Goal: Transaction & Acquisition: Purchase product/service

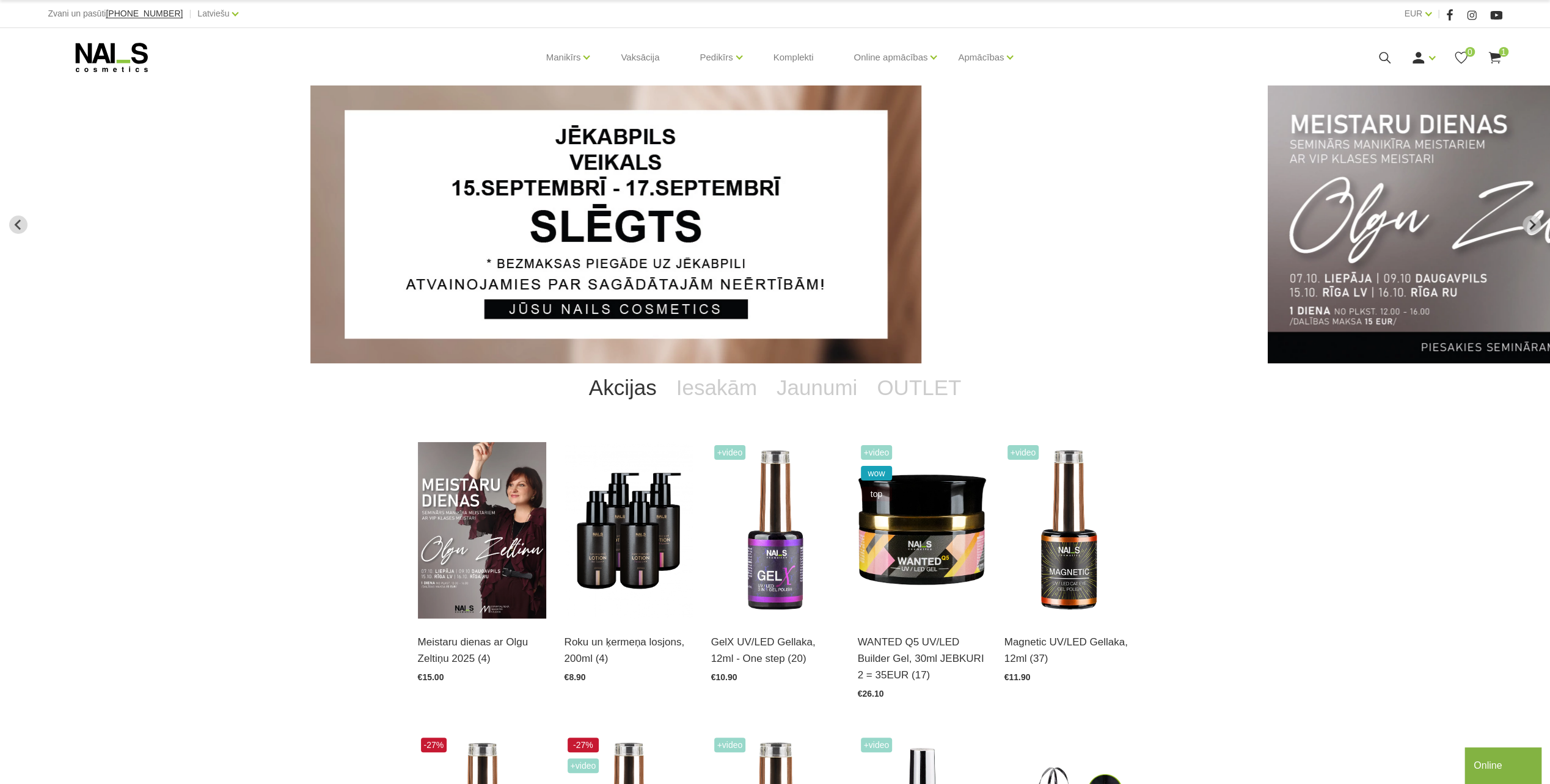
click at [698, 60] on use at bounding box center [1384, 57] width 12 height 12
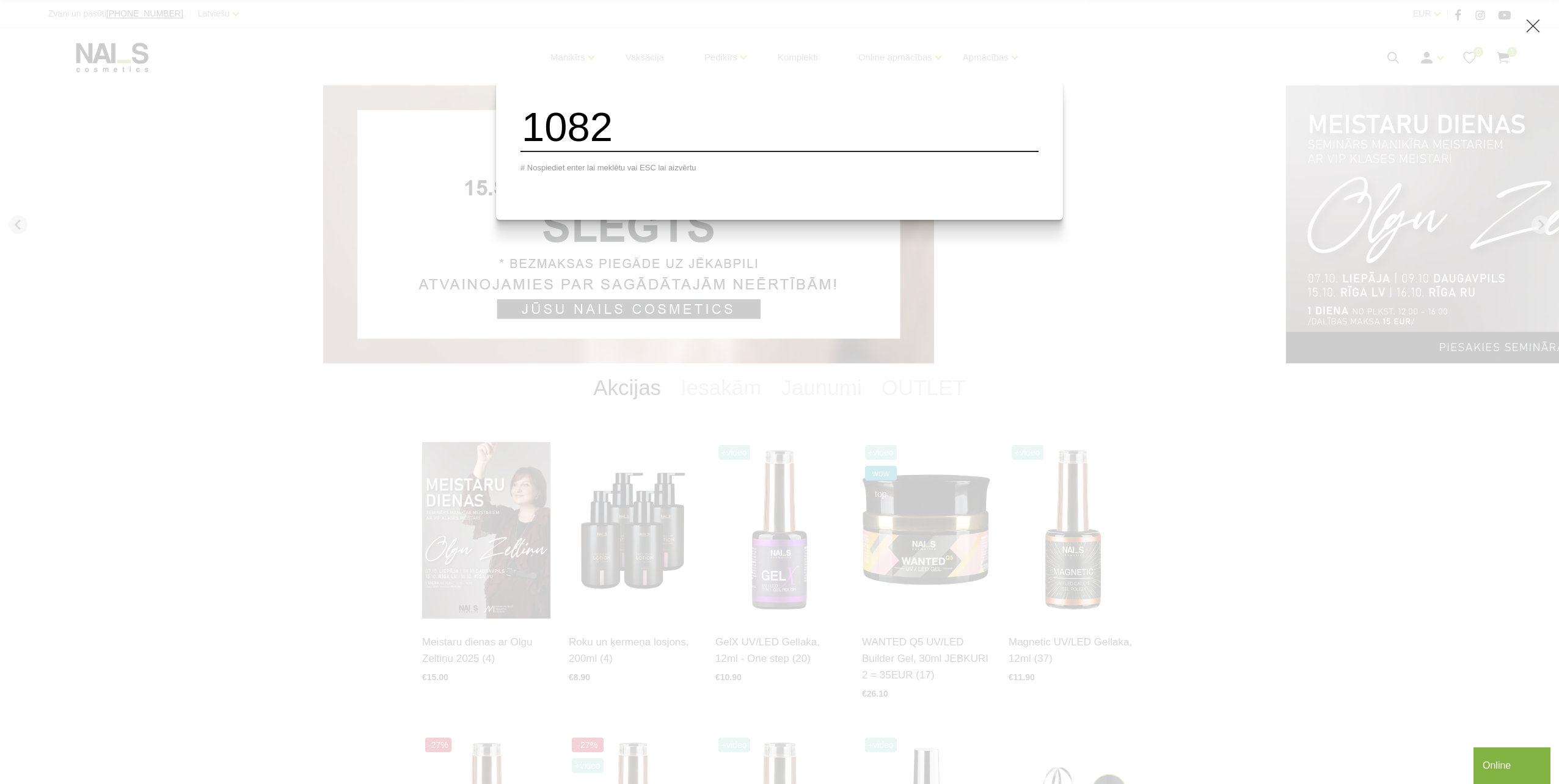
type input "1082"
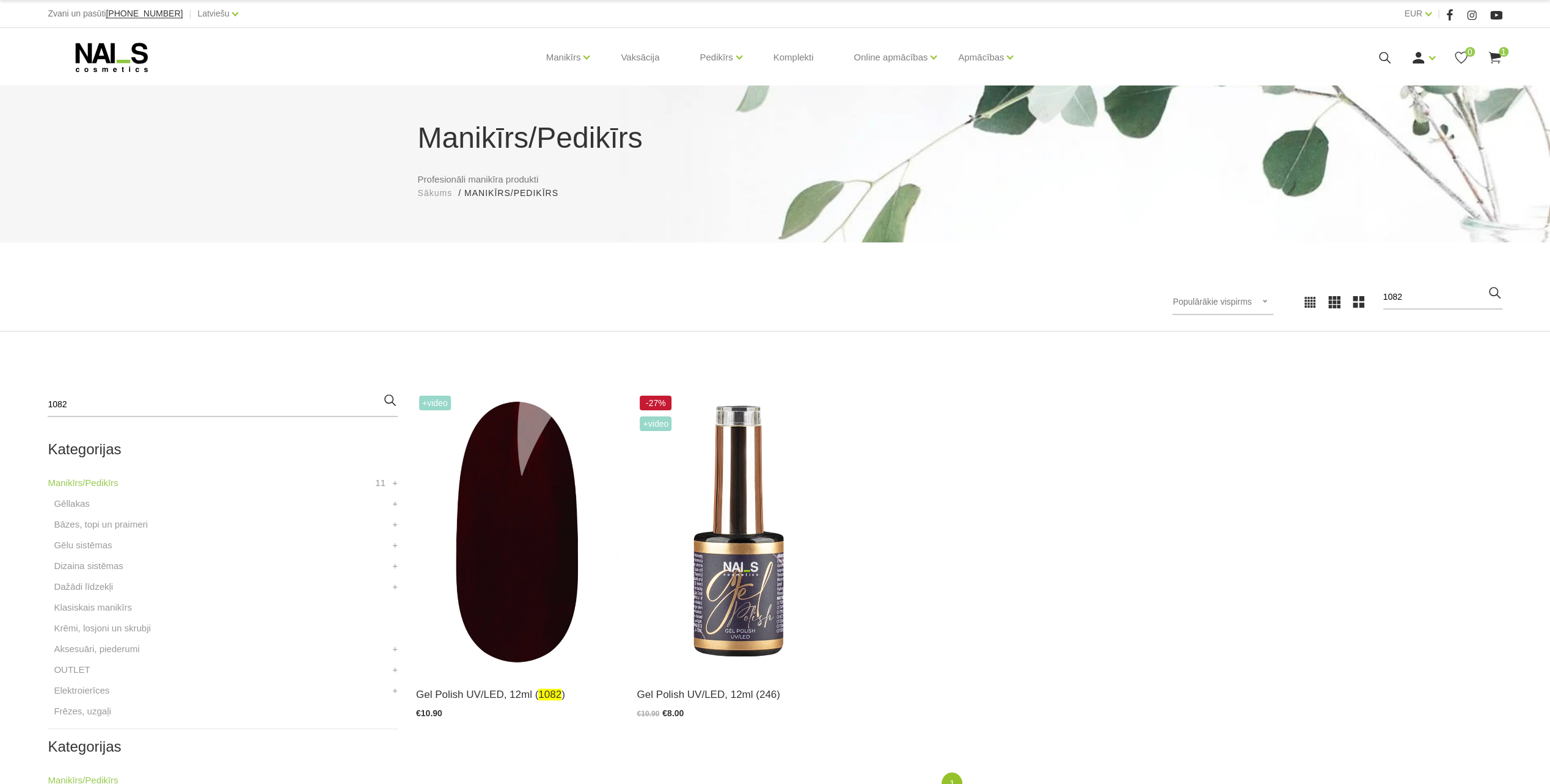
click at [1387, 53] on icon at bounding box center [1384, 57] width 15 height 15
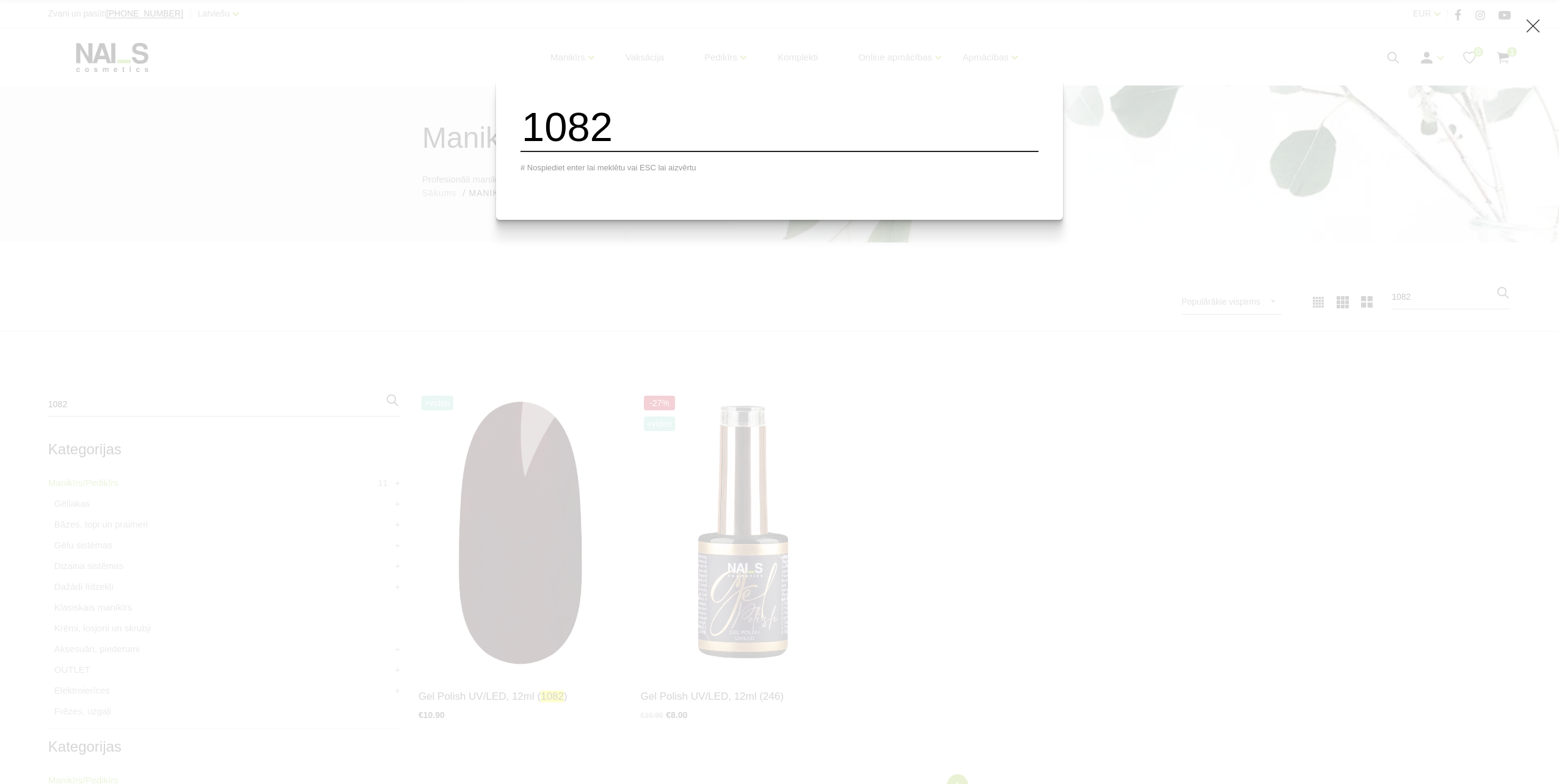
click at [647, 139] on input "1082" at bounding box center [780, 127] width 518 height 49
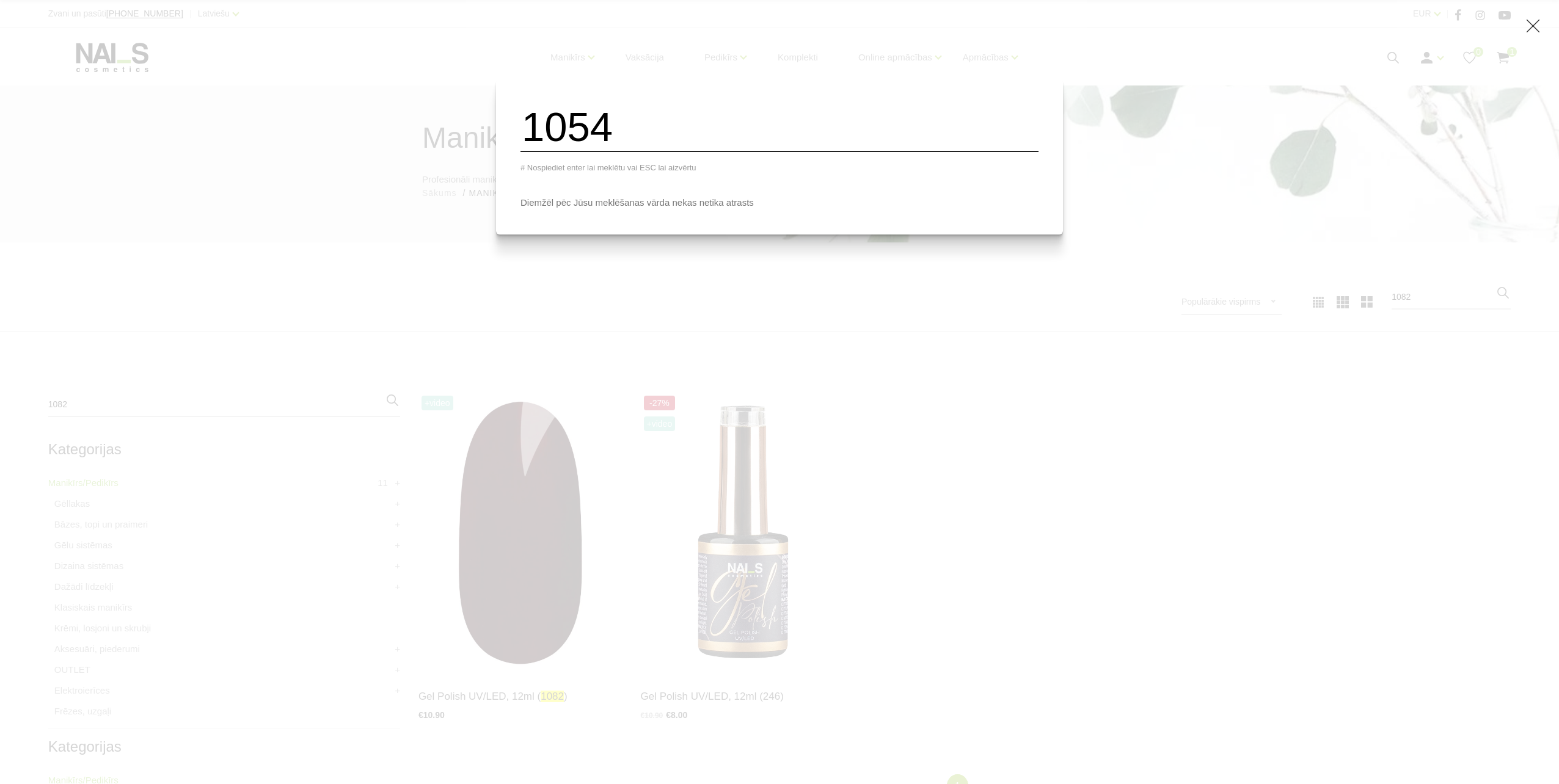
type input "1054"
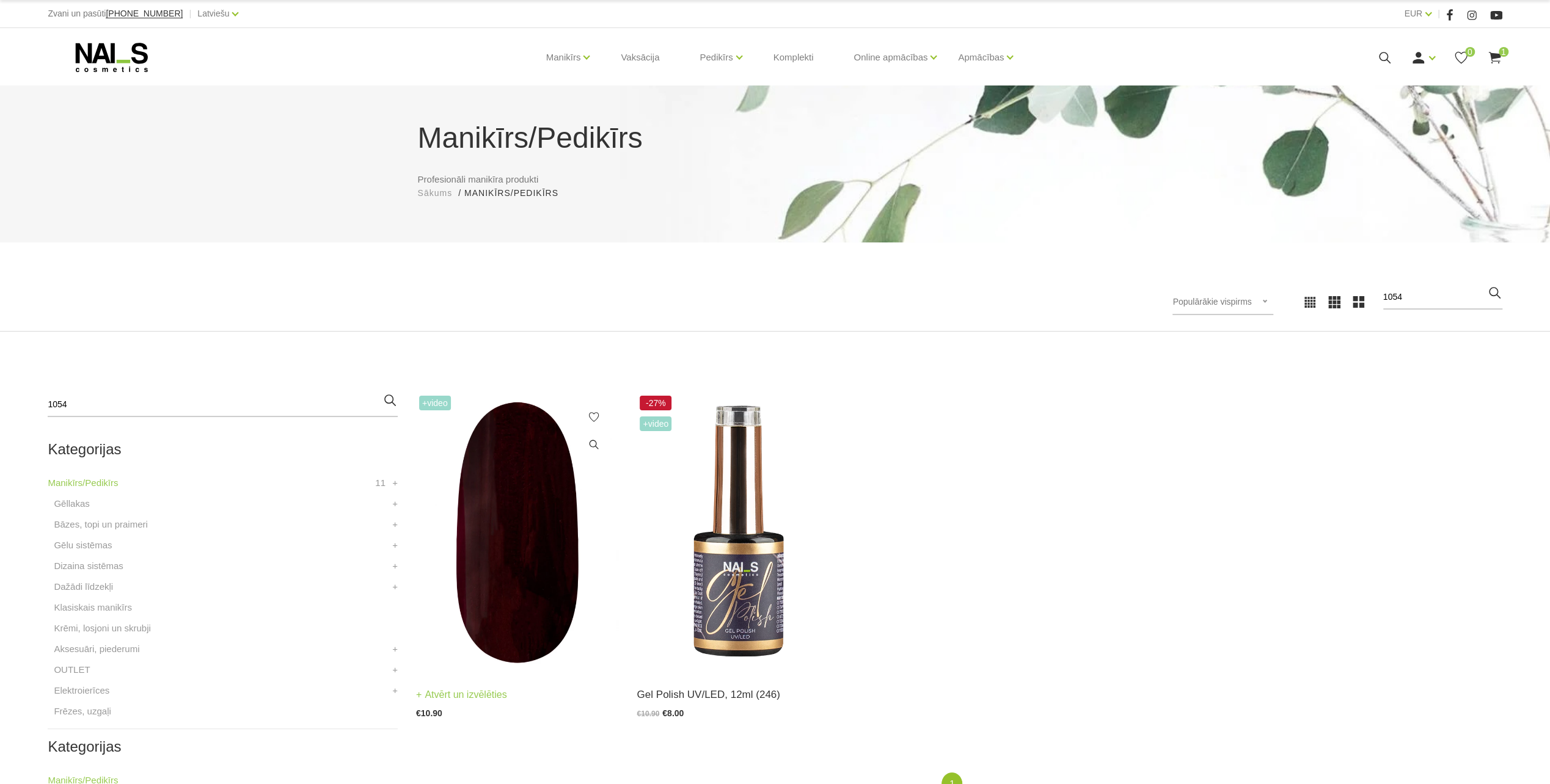
click at [515, 539] on img at bounding box center [517, 532] width 203 height 279
click at [1381, 57] on icon at bounding box center [1384, 57] width 15 height 15
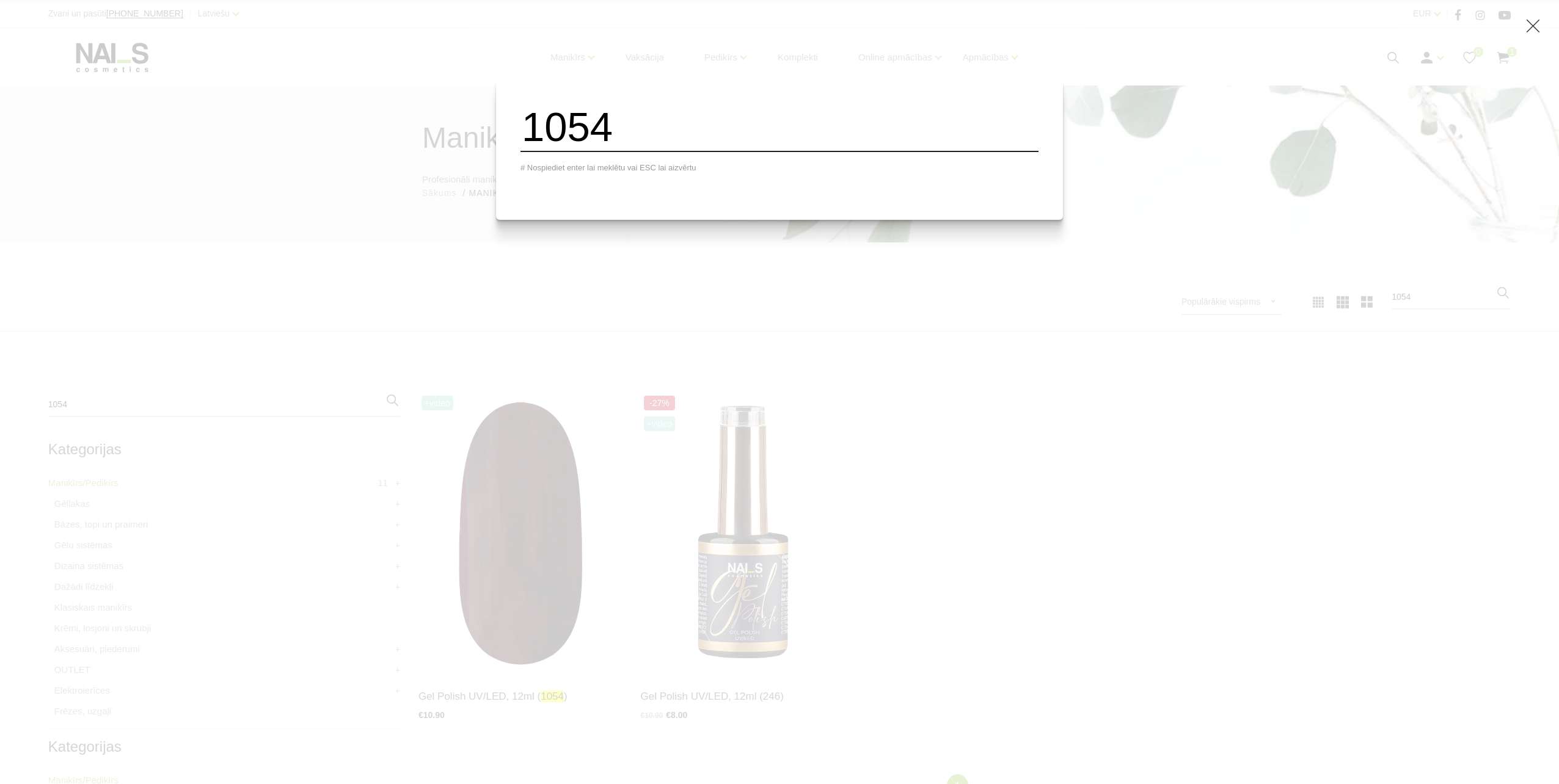
click at [824, 130] on input "1054" at bounding box center [780, 127] width 518 height 49
type input "1"
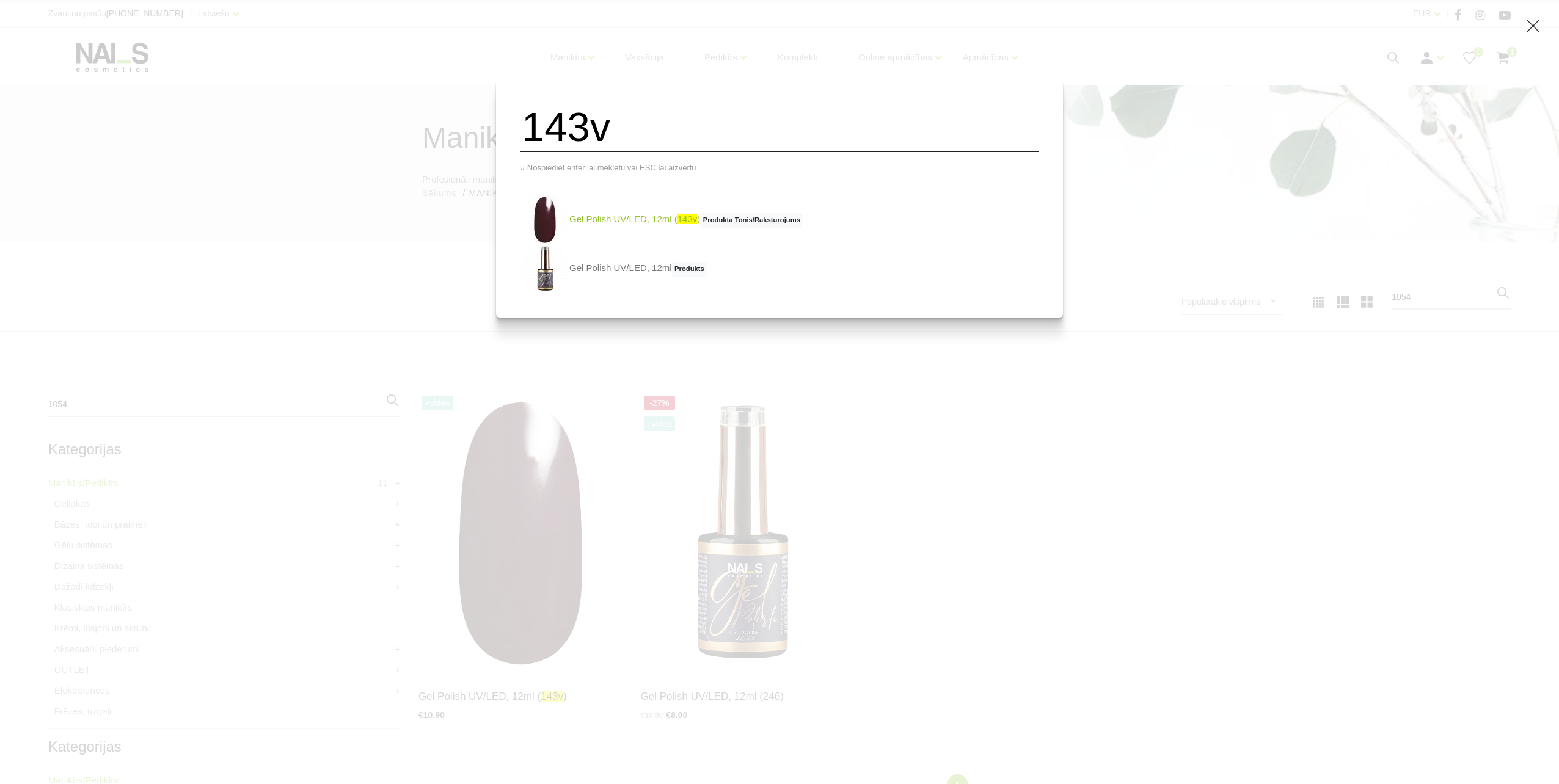
type input "143v"
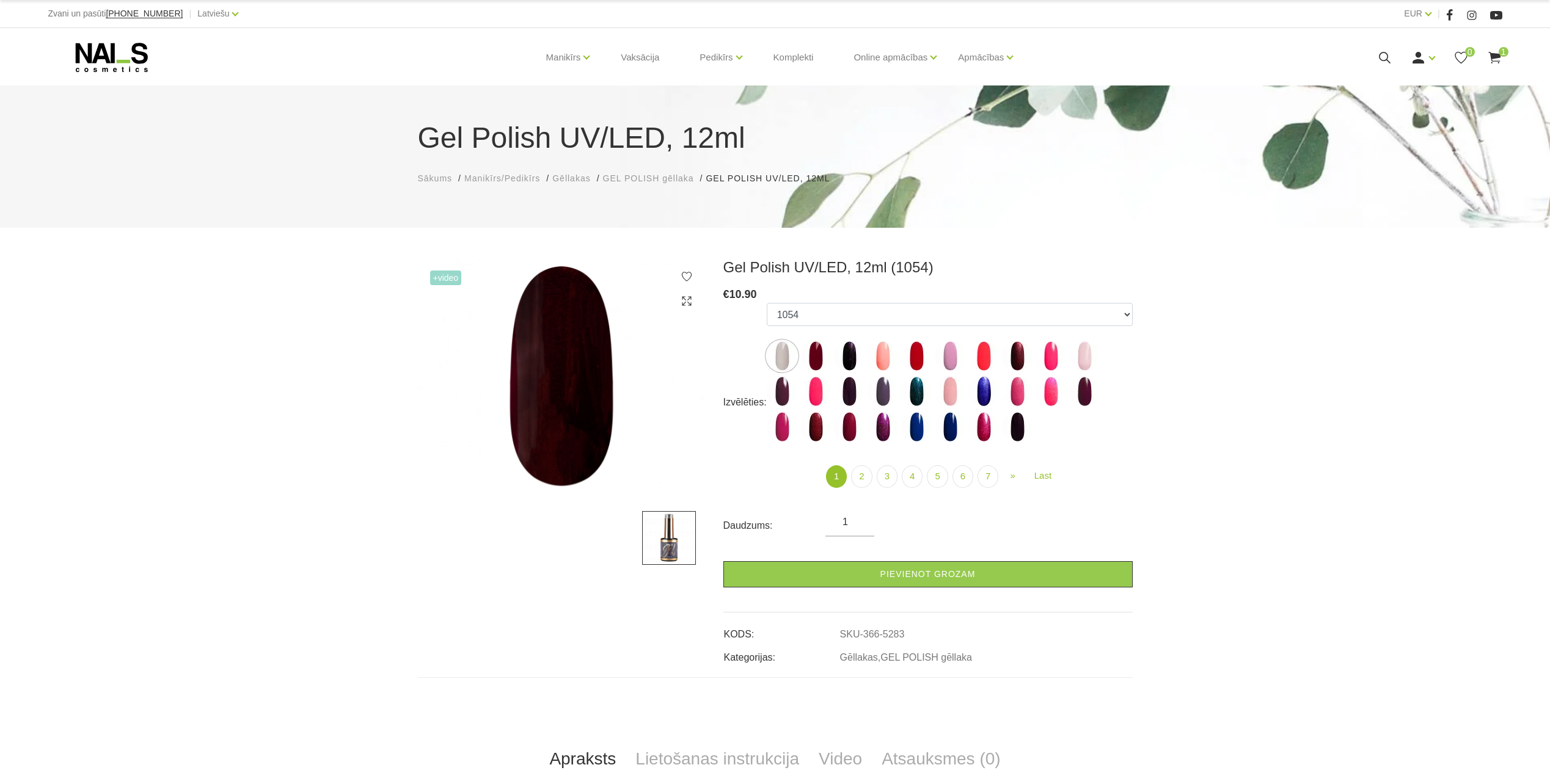
select select "5283"
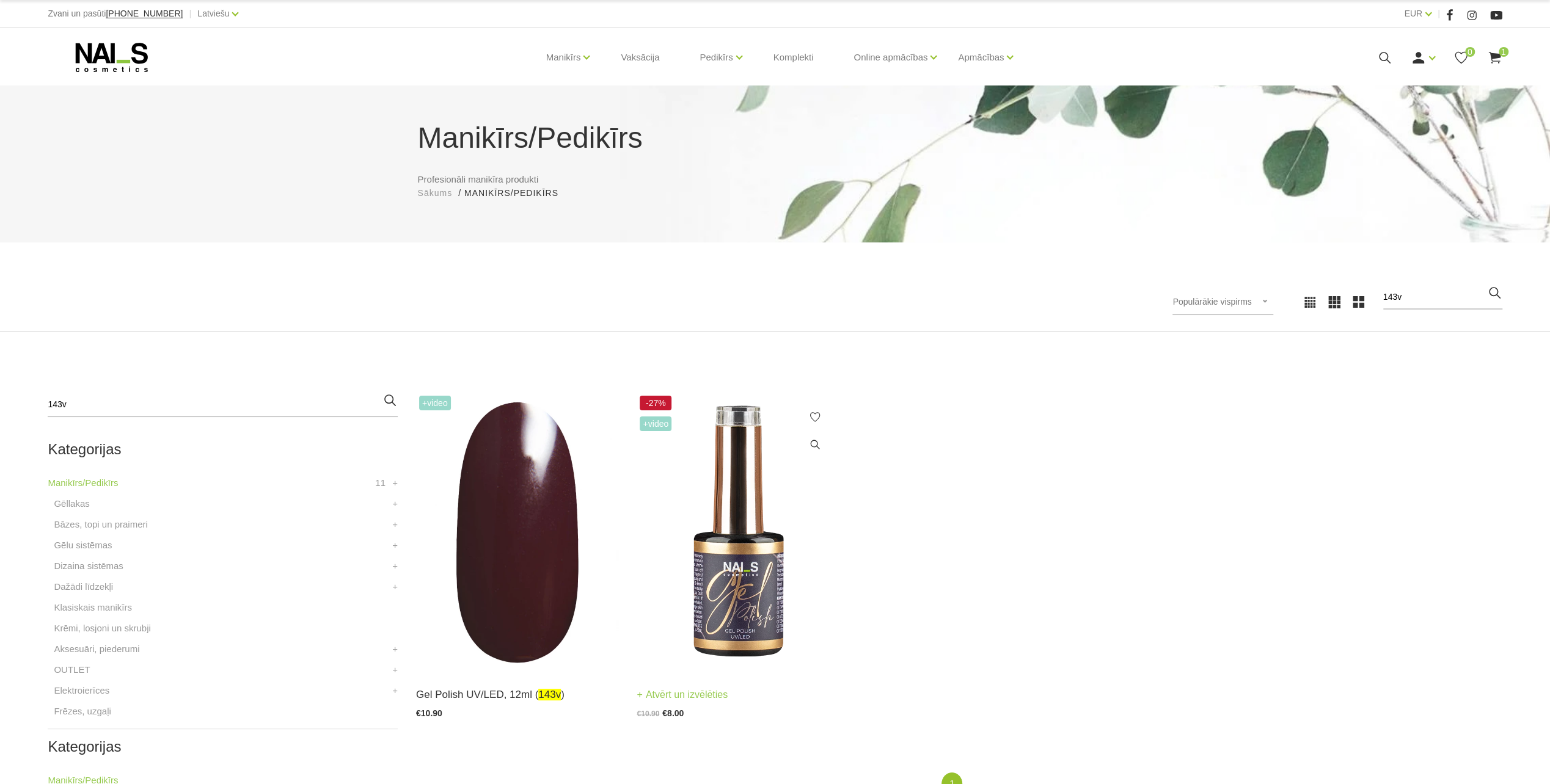
click at [726, 608] on img at bounding box center [738, 532] width 203 height 279
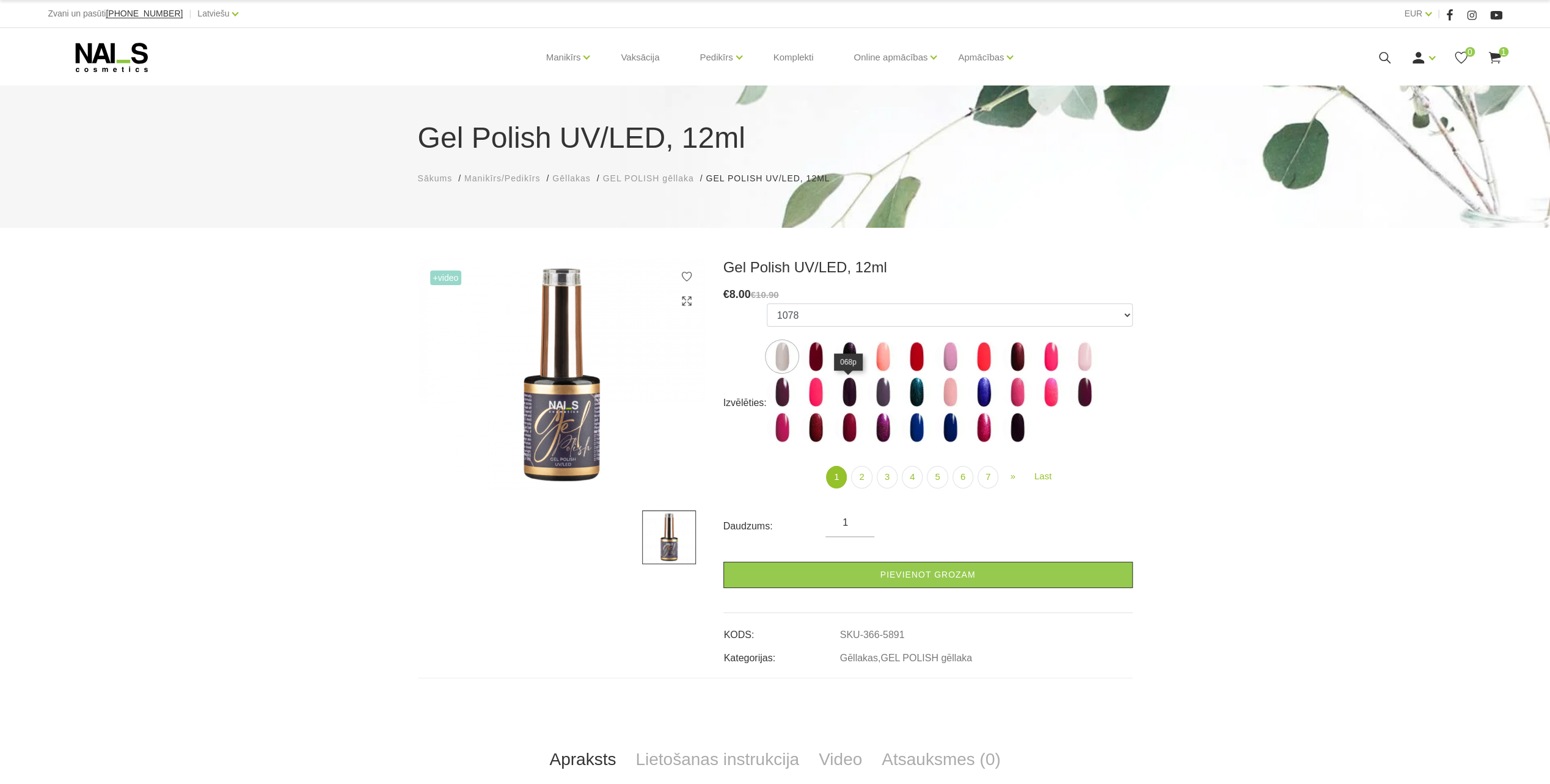
click at [844, 394] on img at bounding box center [849, 392] width 30 height 30
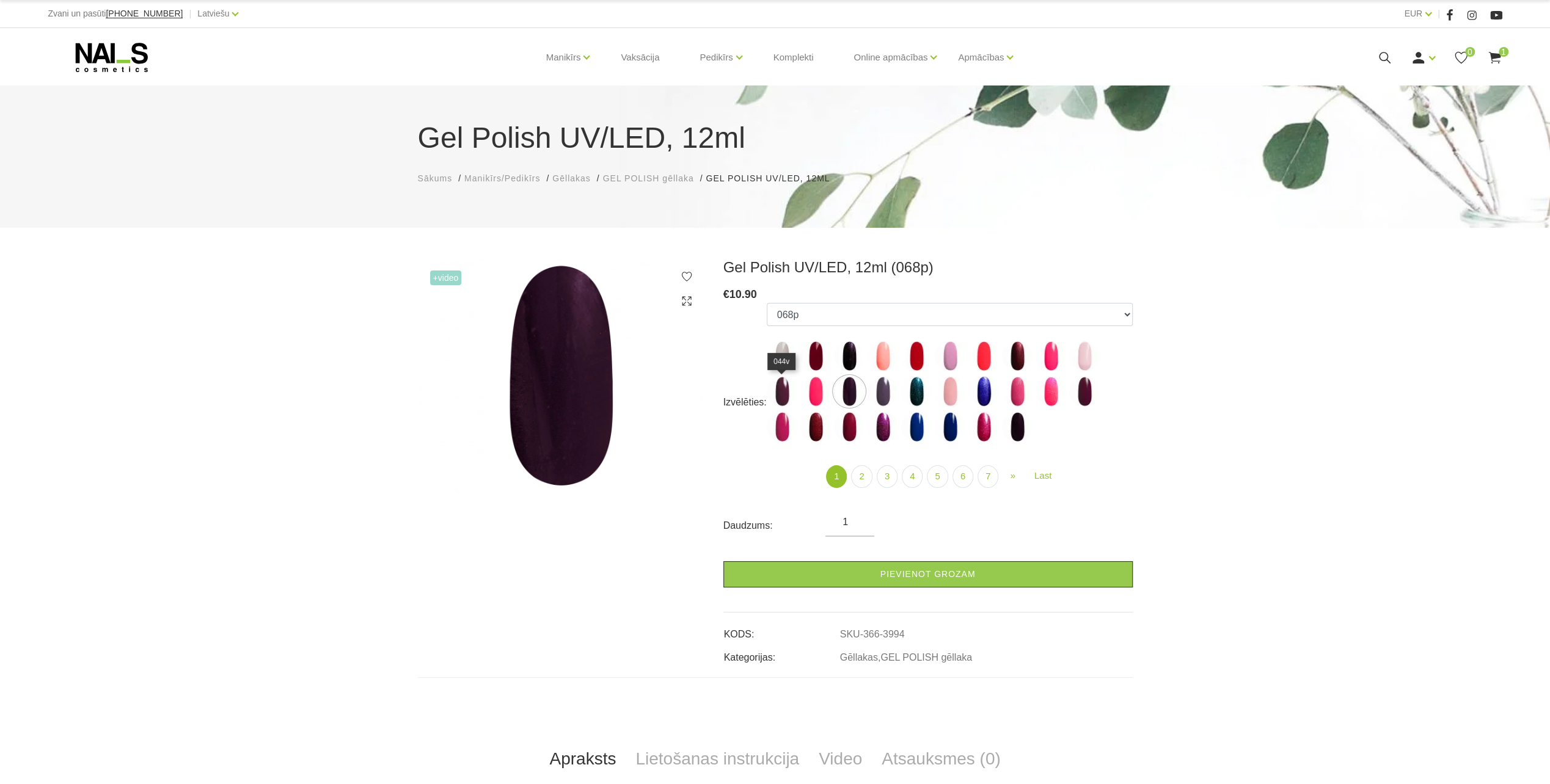
click at [786, 394] on img at bounding box center [781, 391] width 30 height 30
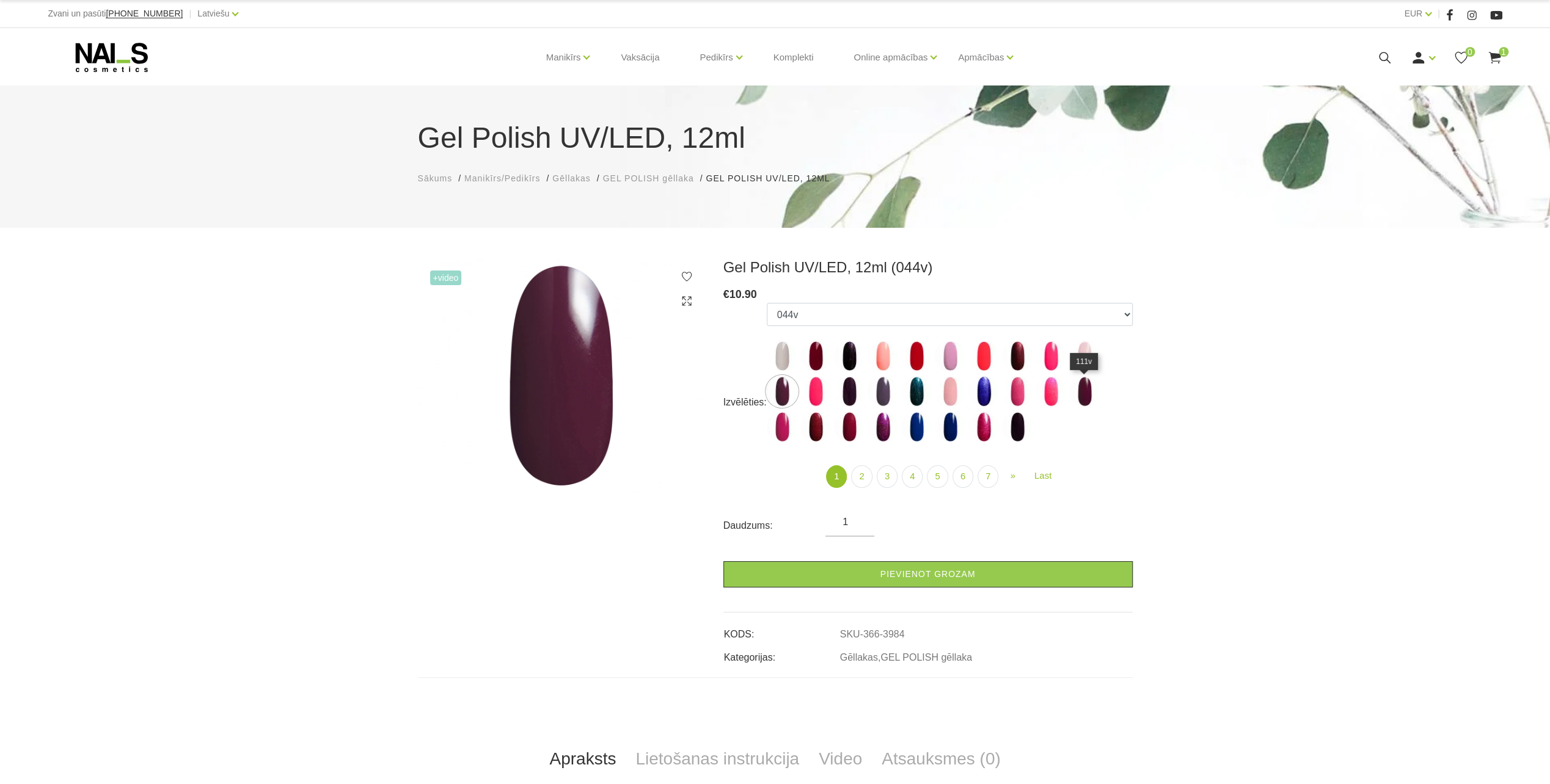
click at [1085, 395] on img at bounding box center [1084, 391] width 30 height 30
select select "4021"
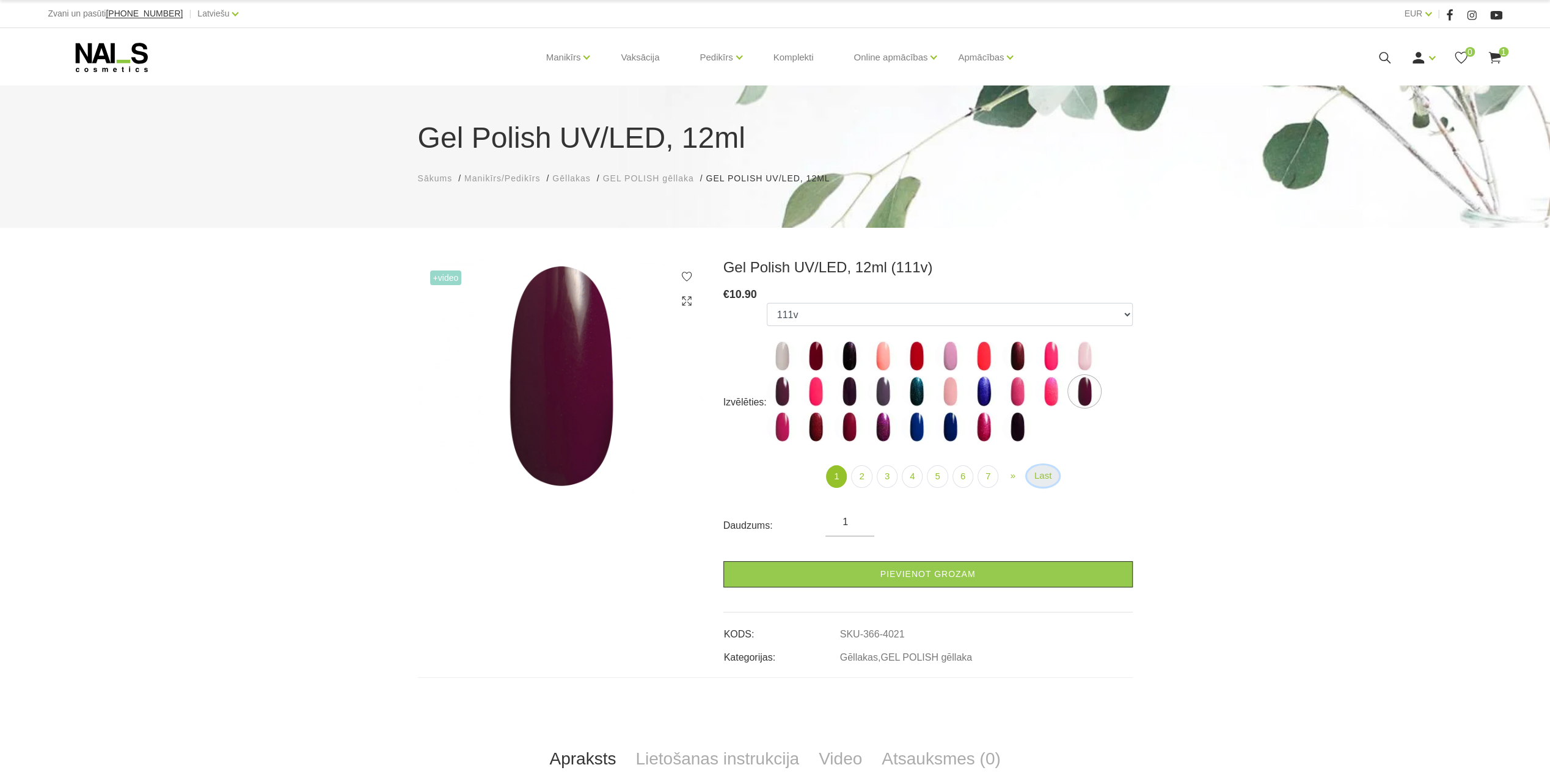
click at [1049, 479] on link "Last" at bounding box center [1042, 476] width 32 height 22
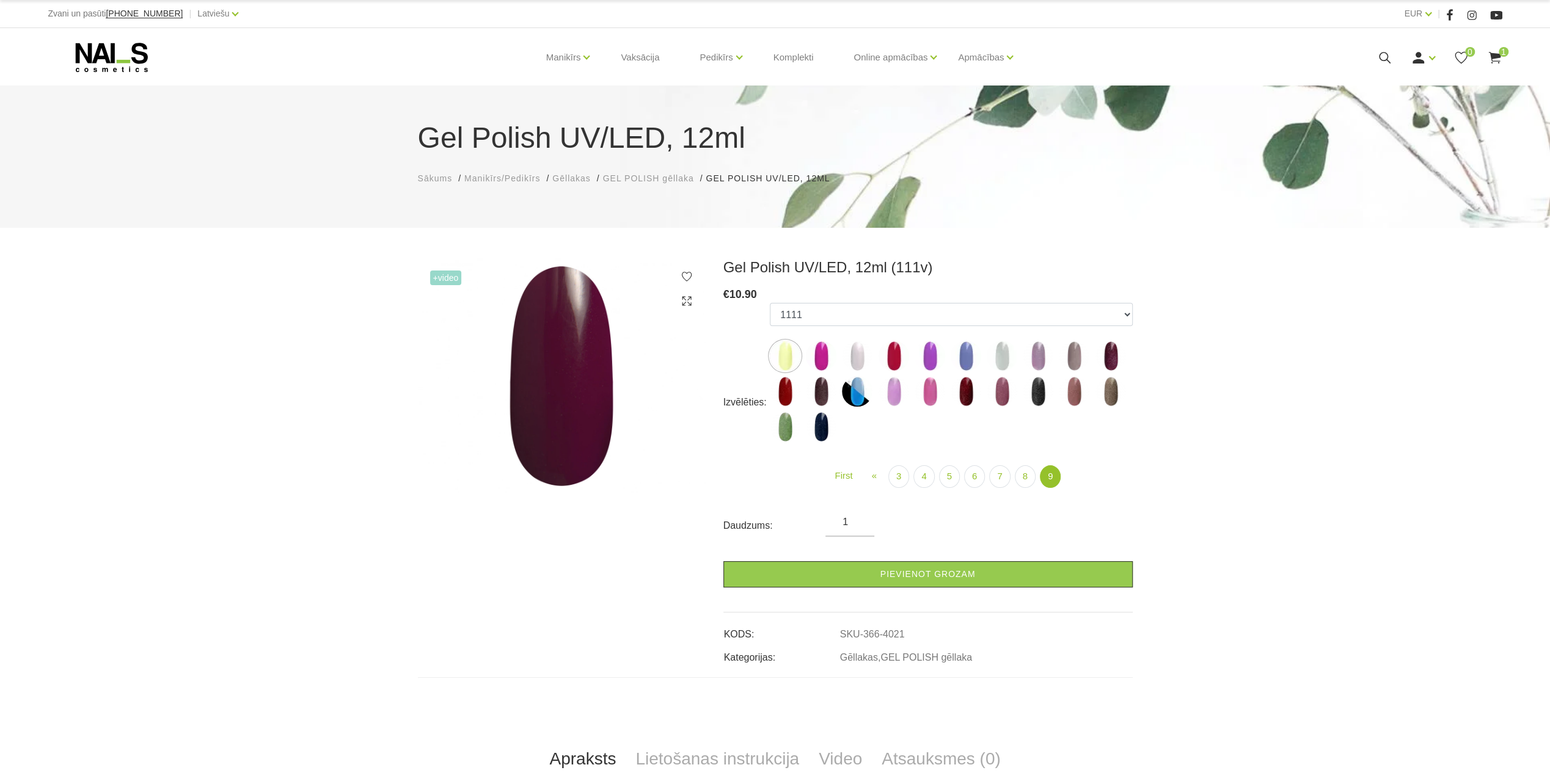
click at [1049, 479] on link "9" at bounding box center [1050, 476] width 21 height 23
click at [900, 470] on link "3" at bounding box center [899, 476] width 21 height 23
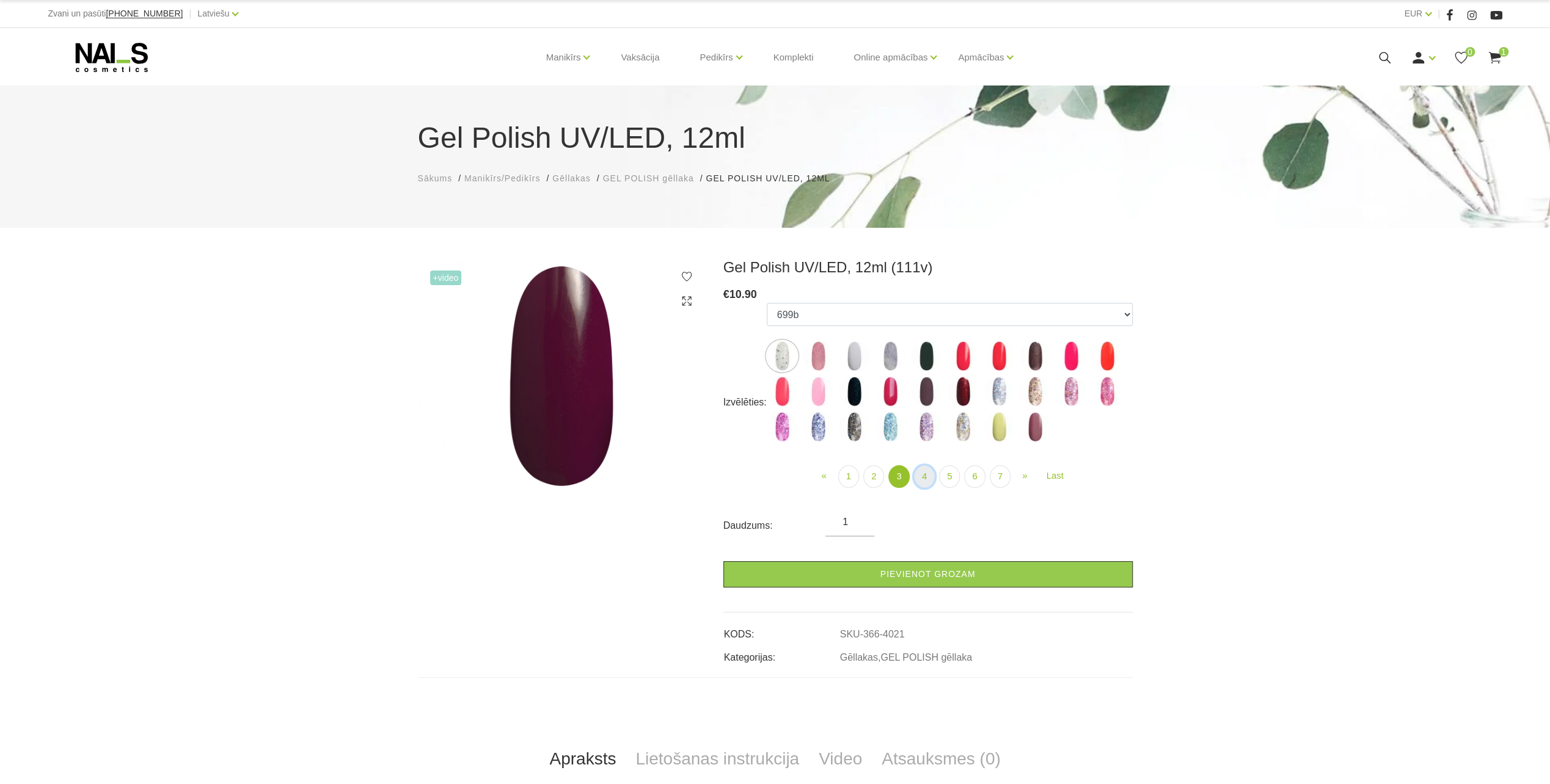
click at [928, 476] on link "4" at bounding box center [925, 476] width 21 height 23
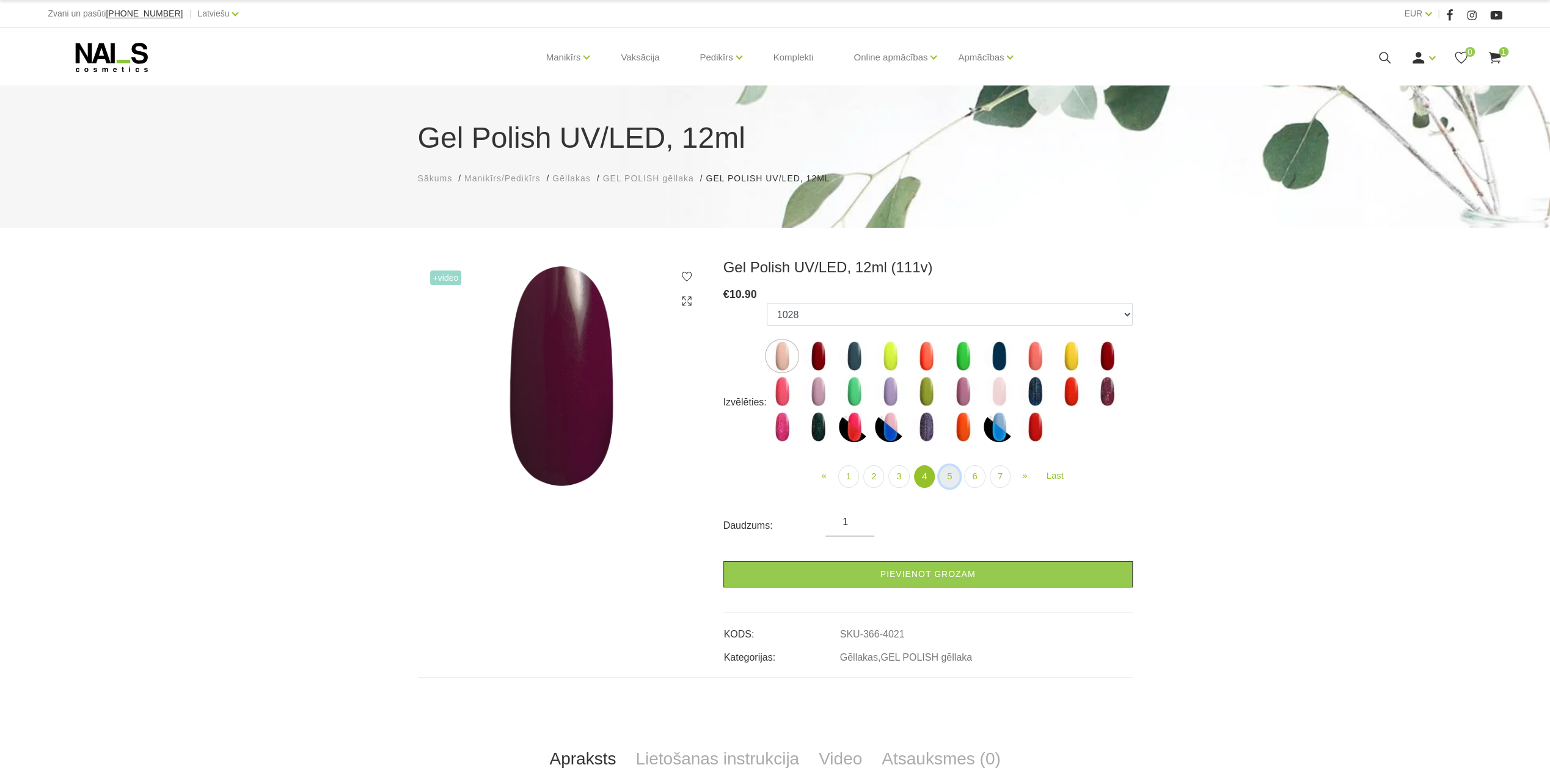
click at [947, 476] on link "5" at bounding box center [949, 476] width 21 height 23
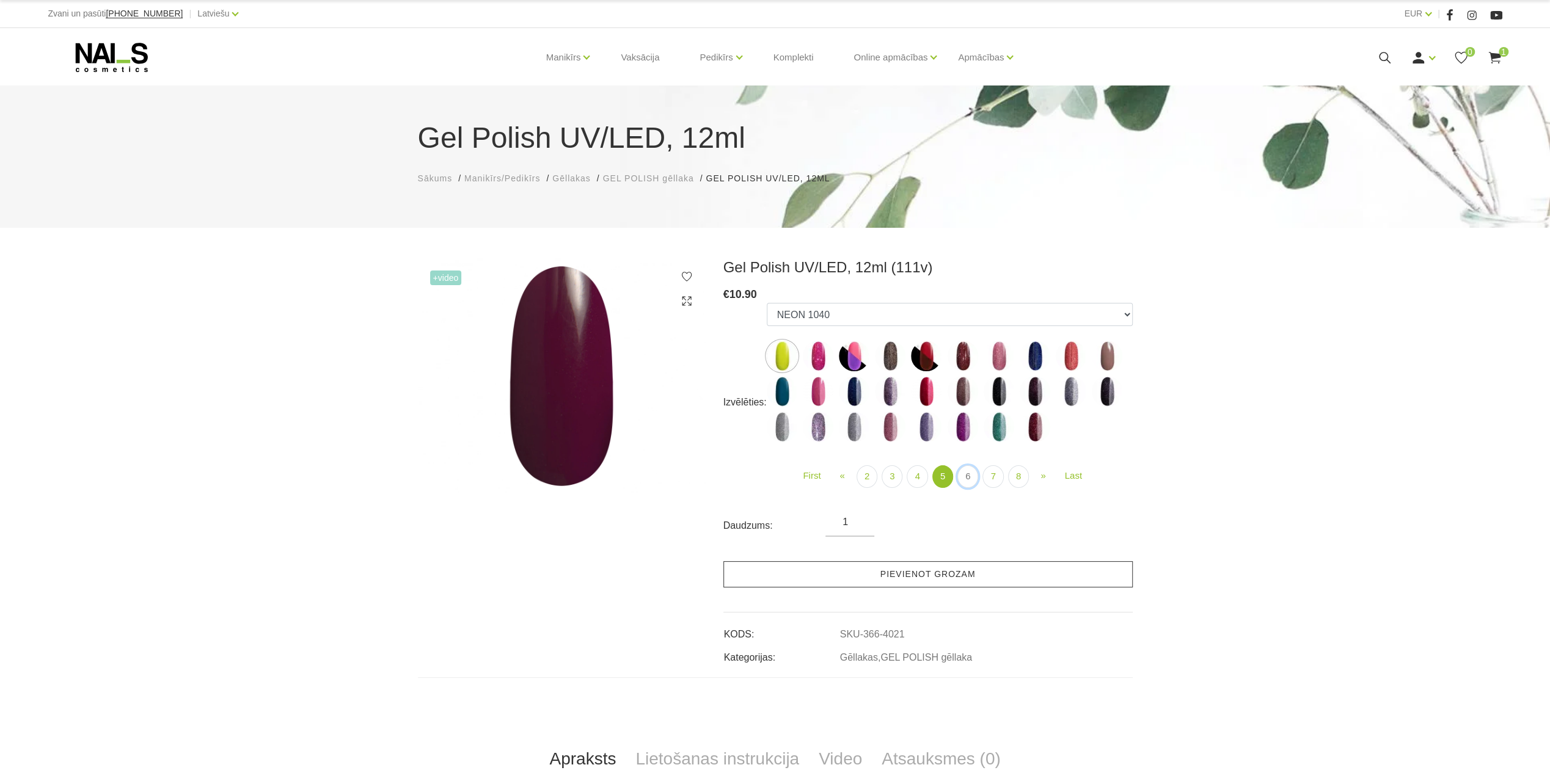
click at [976, 478] on link "6" at bounding box center [968, 476] width 21 height 23
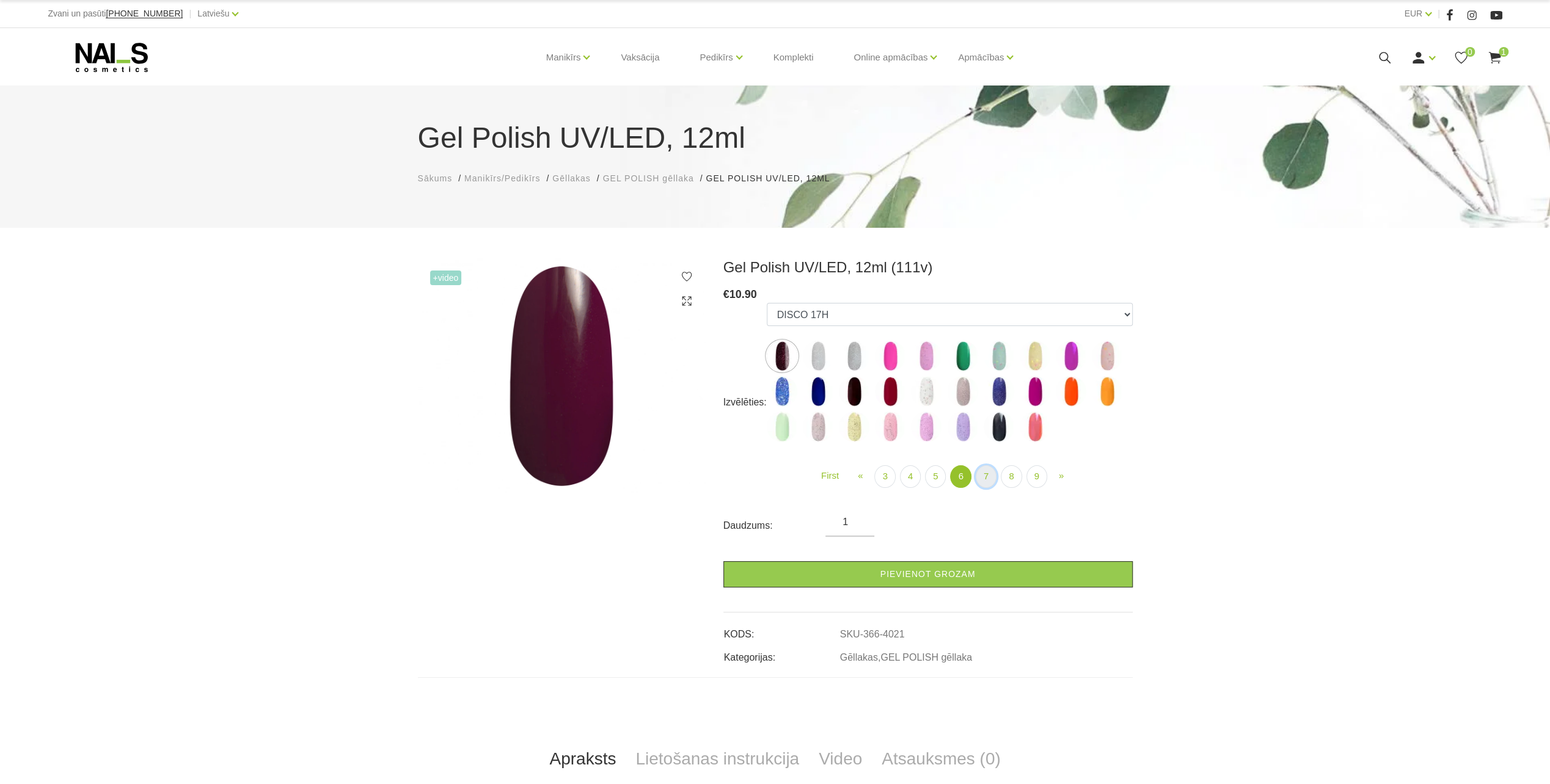
click at [991, 481] on link "7" at bounding box center [986, 476] width 21 height 23
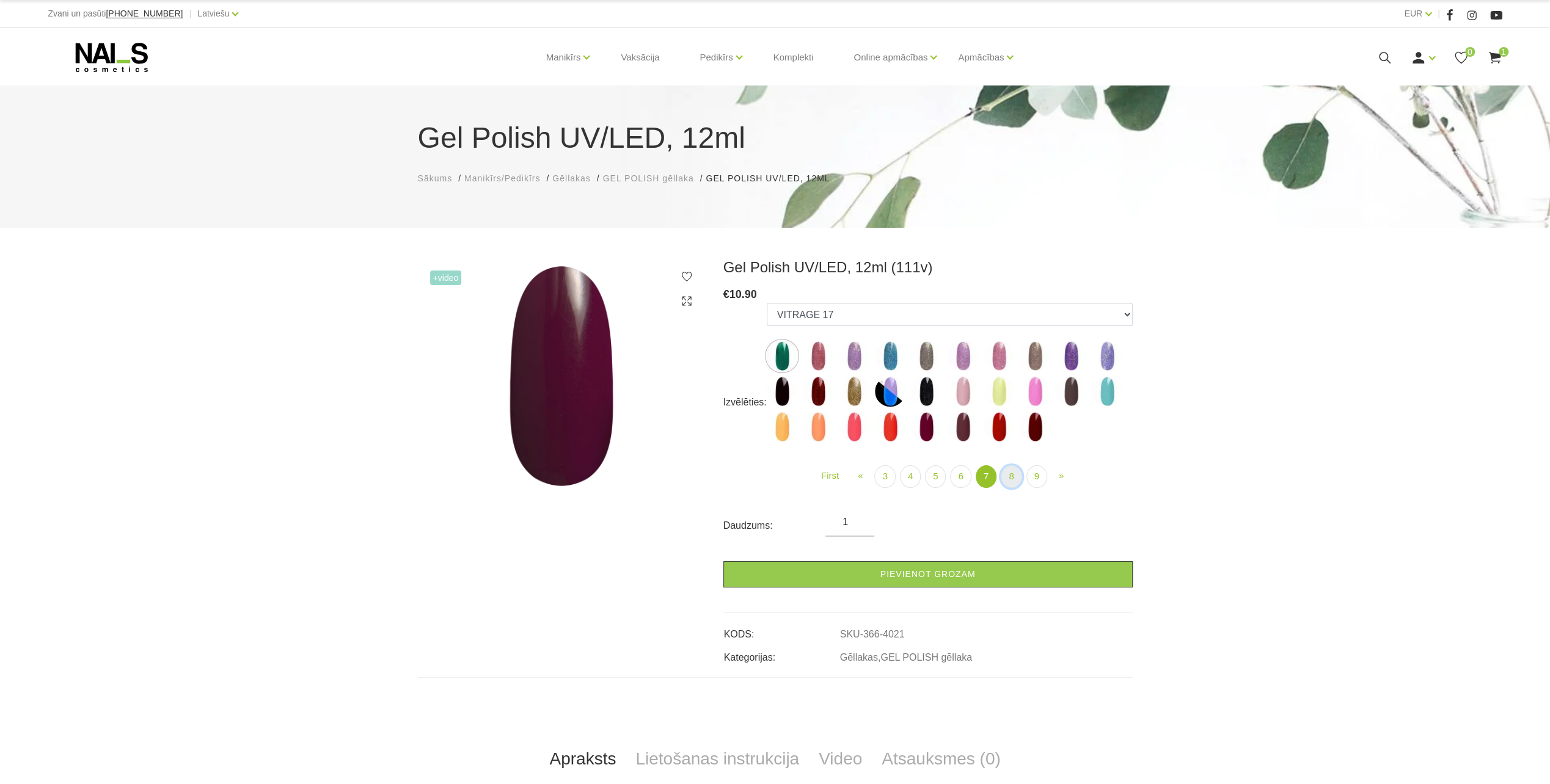
click at [1006, 474] on link "8" at bounding box center [1011, 476] width 21 height 23
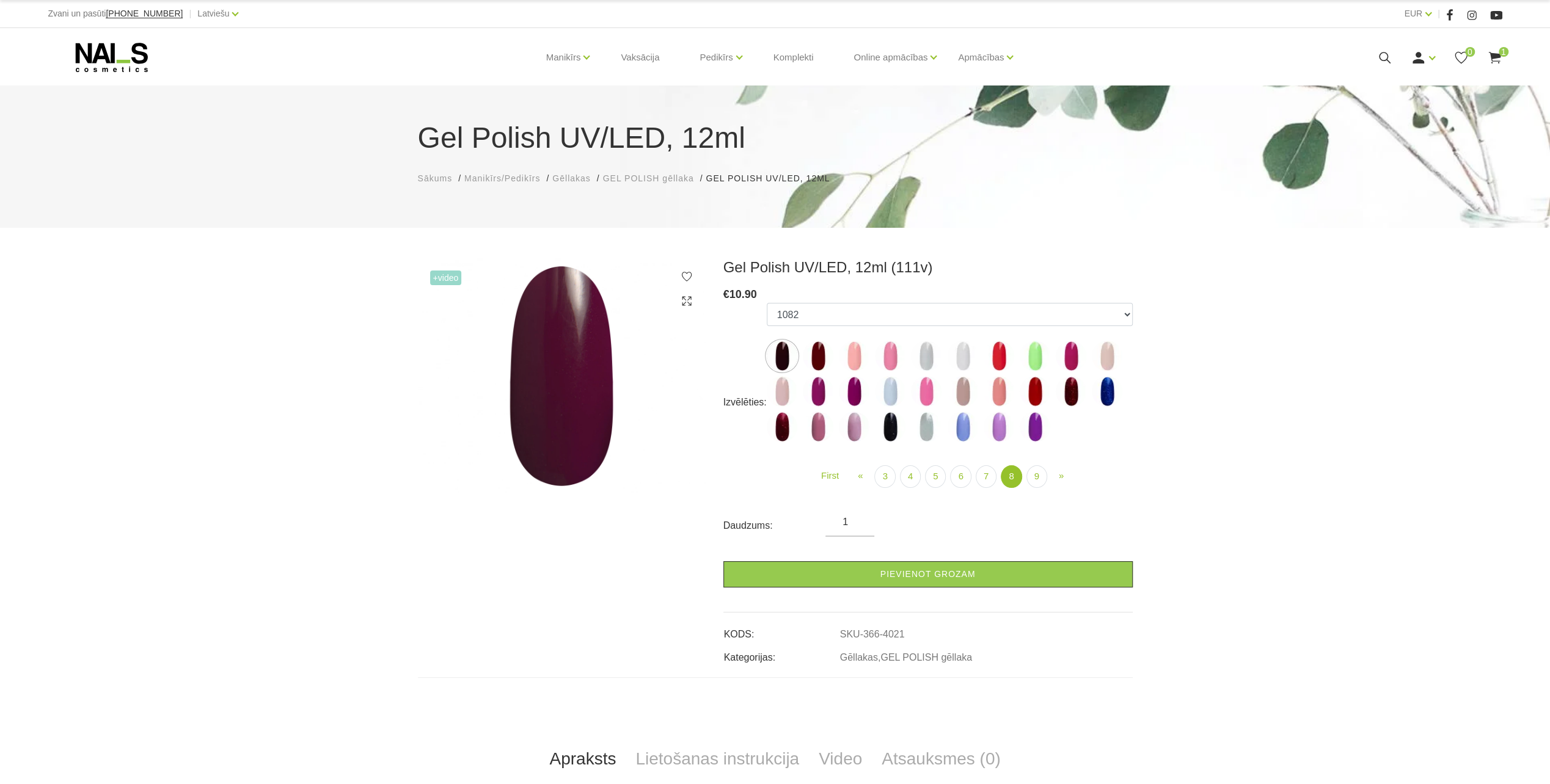
click at [815, 349] on img at bounding box center [818, 356] width 30 height 30
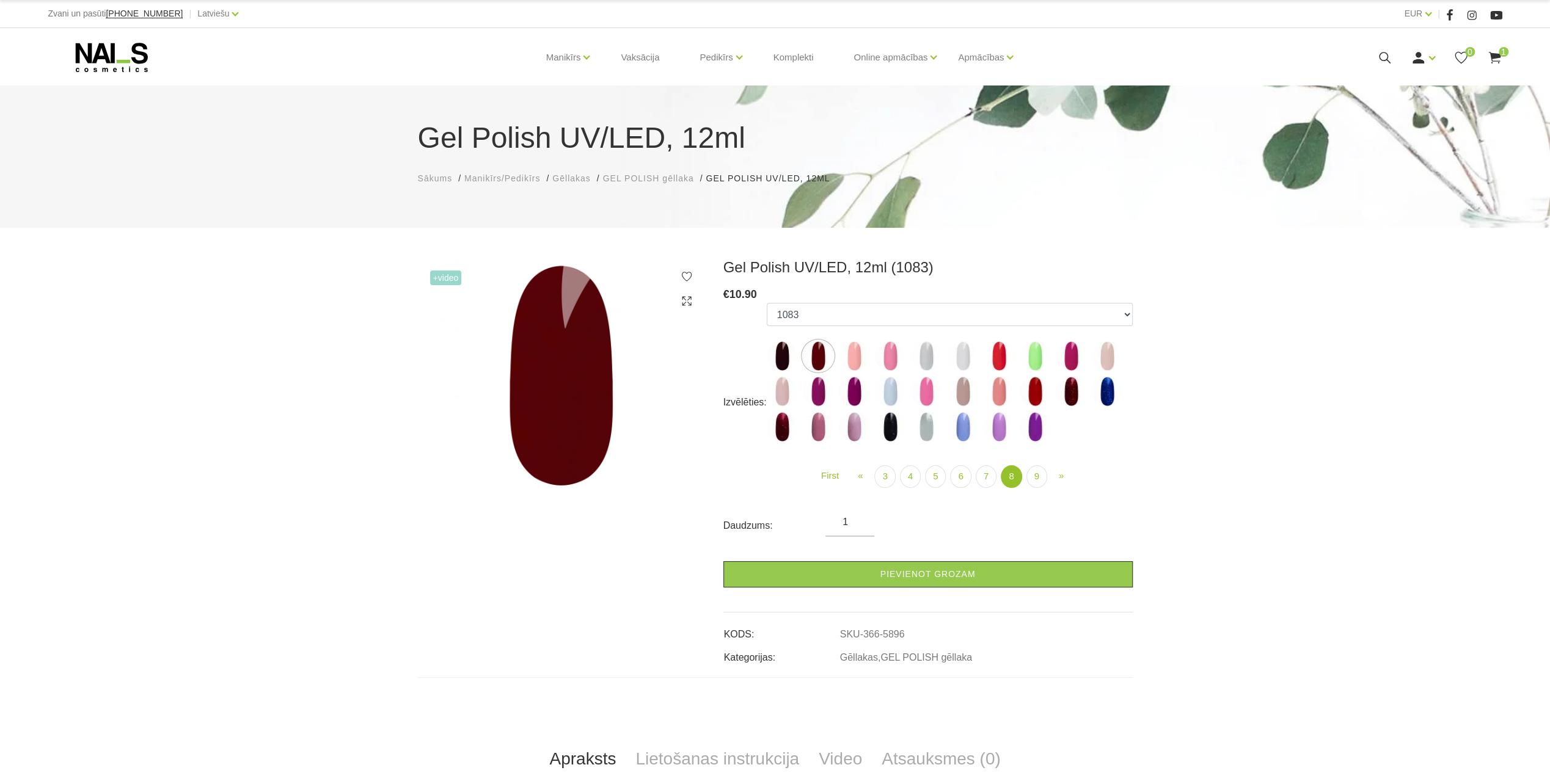
click at [786, 438] on img at bounding box center [781, 426] width 30 height 30
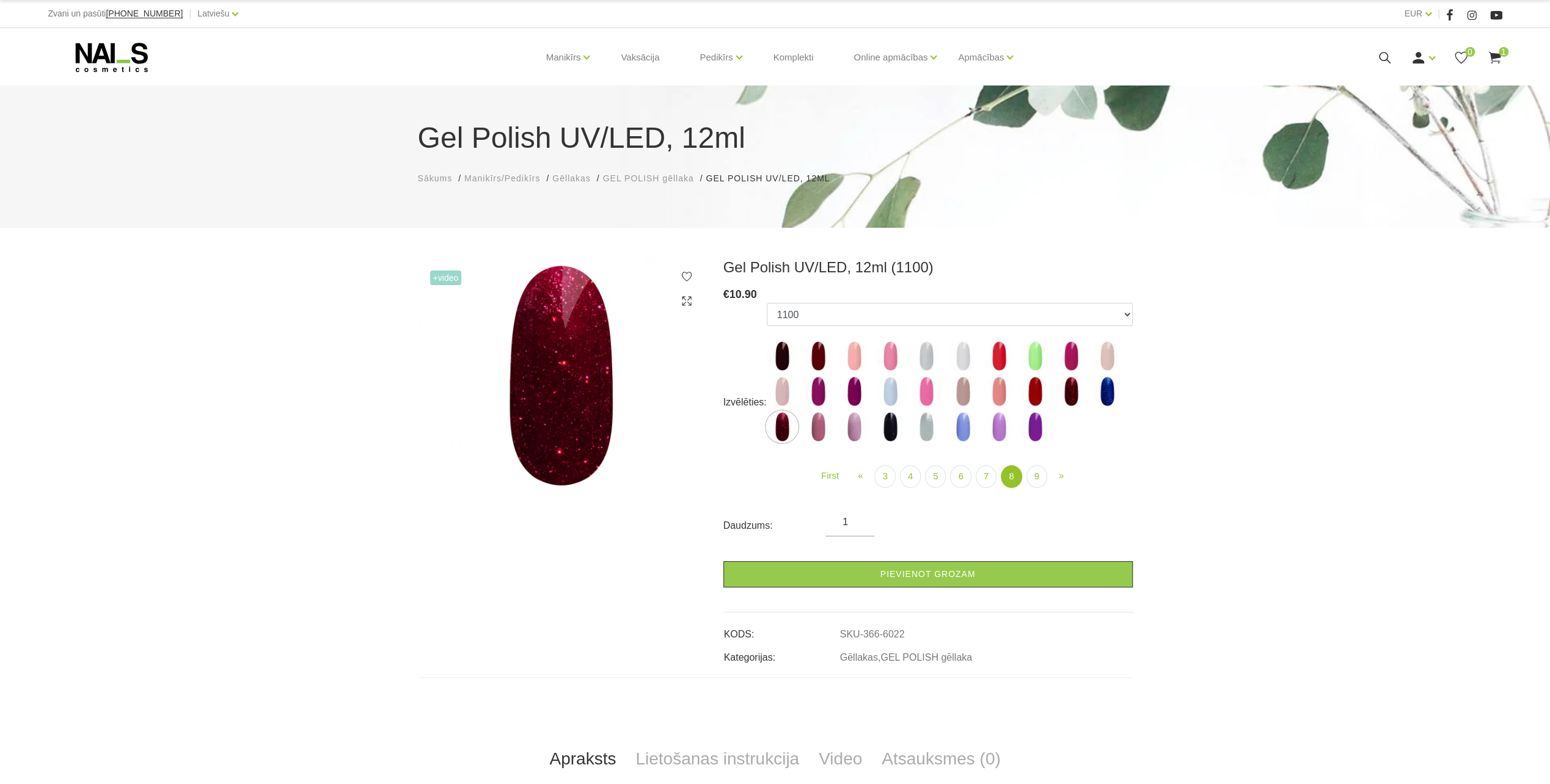
click at [892, 424] on img at bounding box center [889, 426] width 30 height 30
select select "6025"
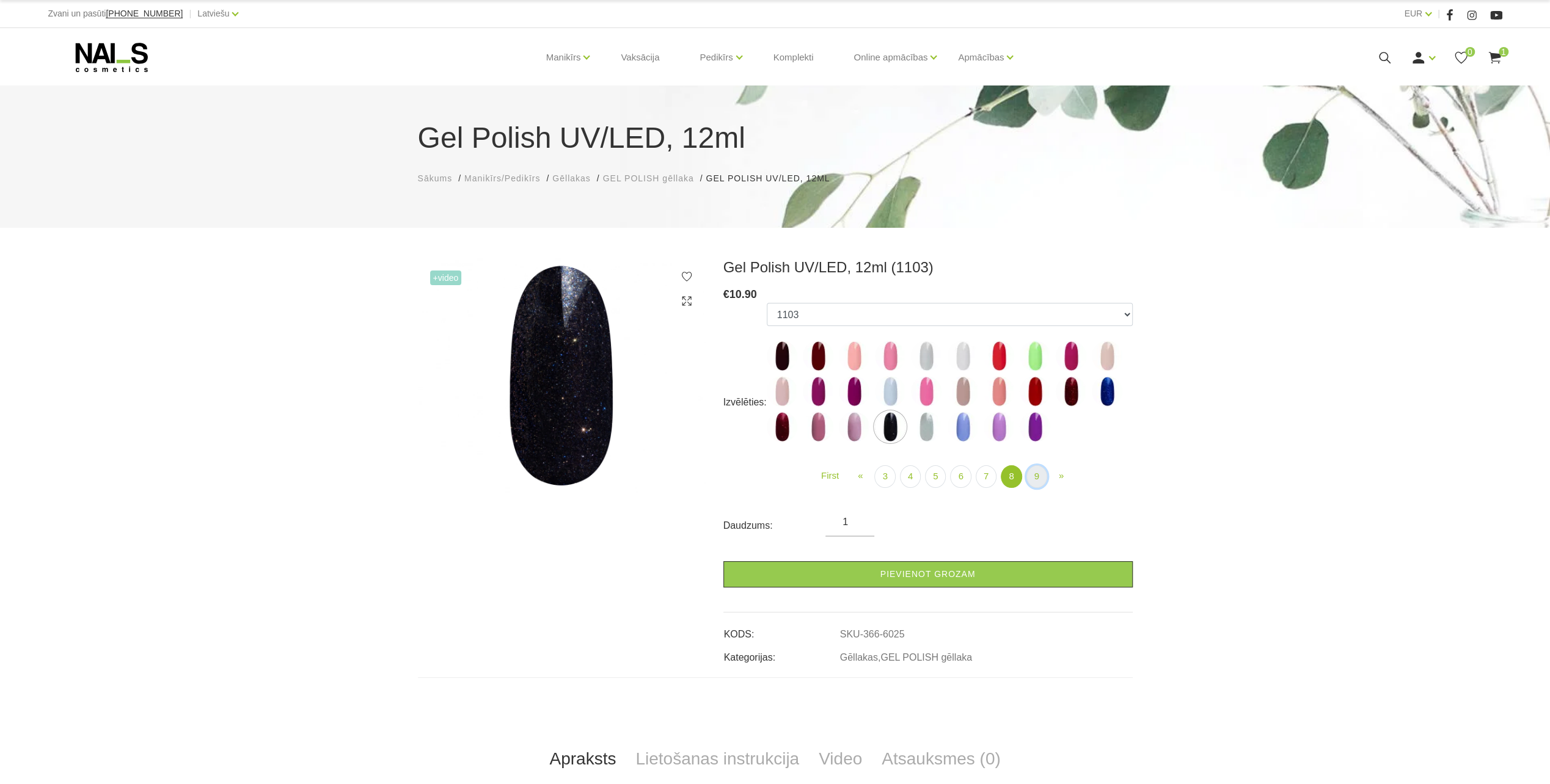
click at [1033, 480] on link "9" at bounding box center [1036, 476] width 21 height 23
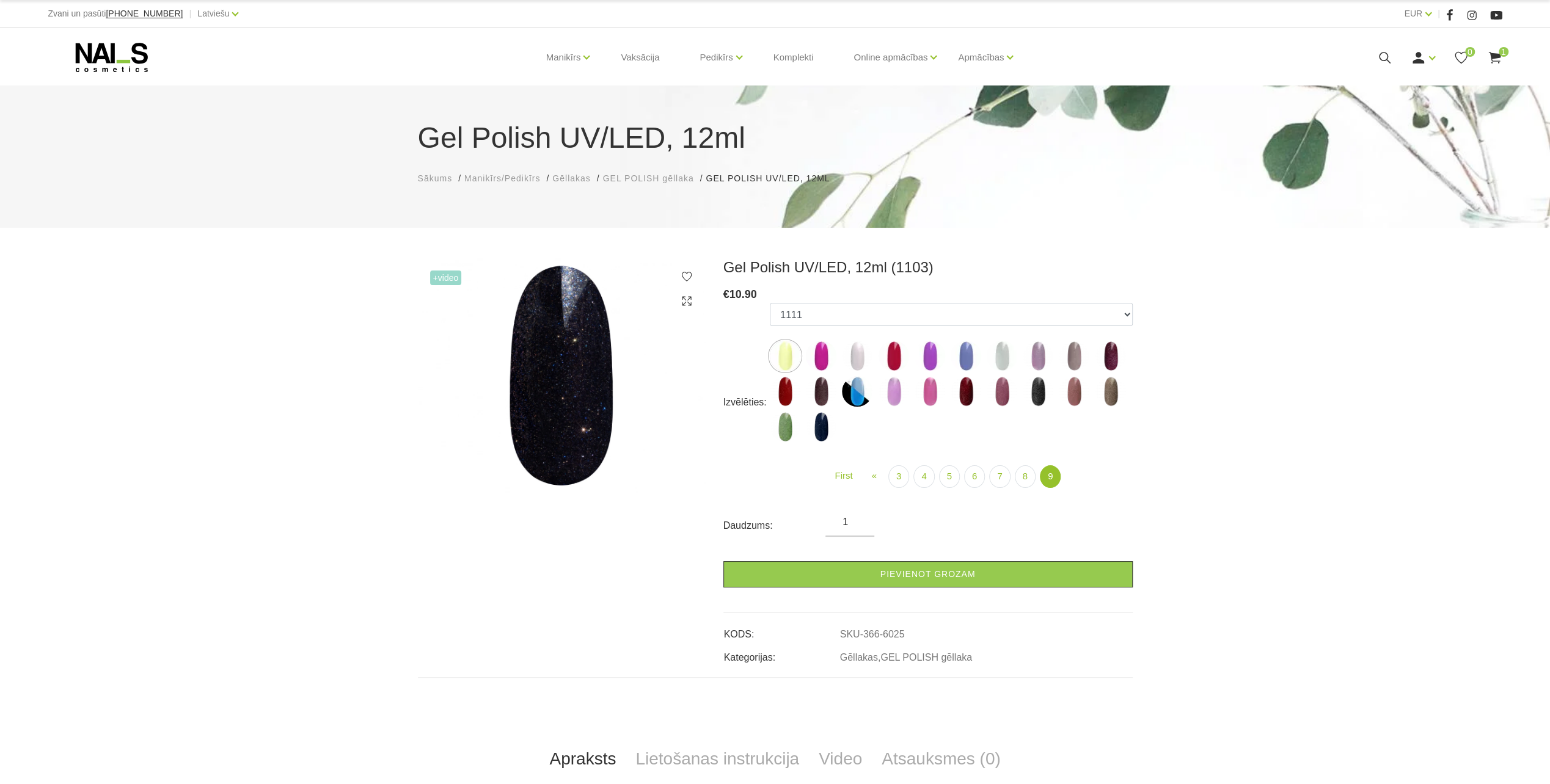
click at [976, 397] on img at bounding box center [965, 391] width 30 height 30
select select "6399"
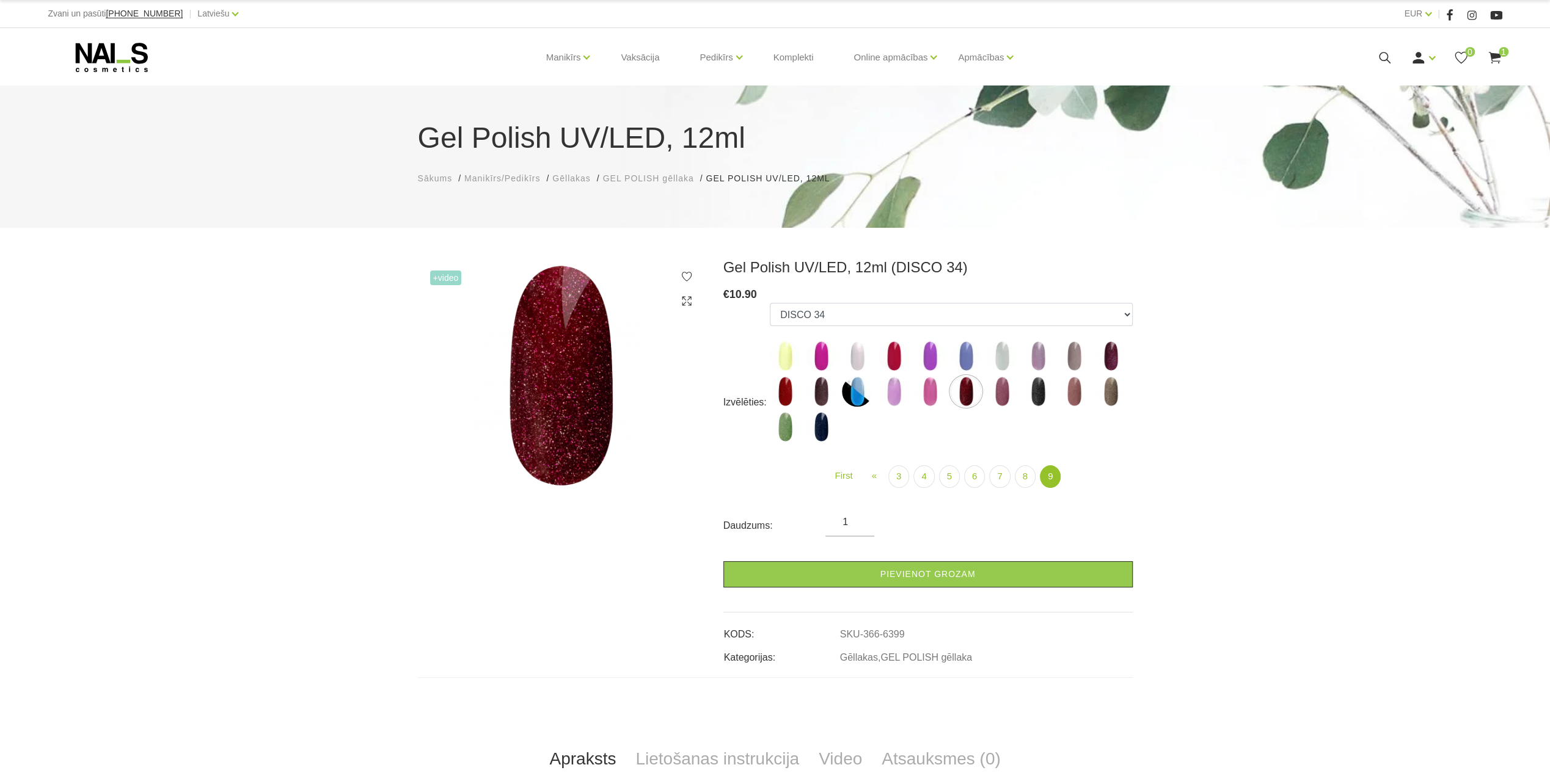
click at [116, 62] on icon at bounding box center [112, 57] width 129 height 30
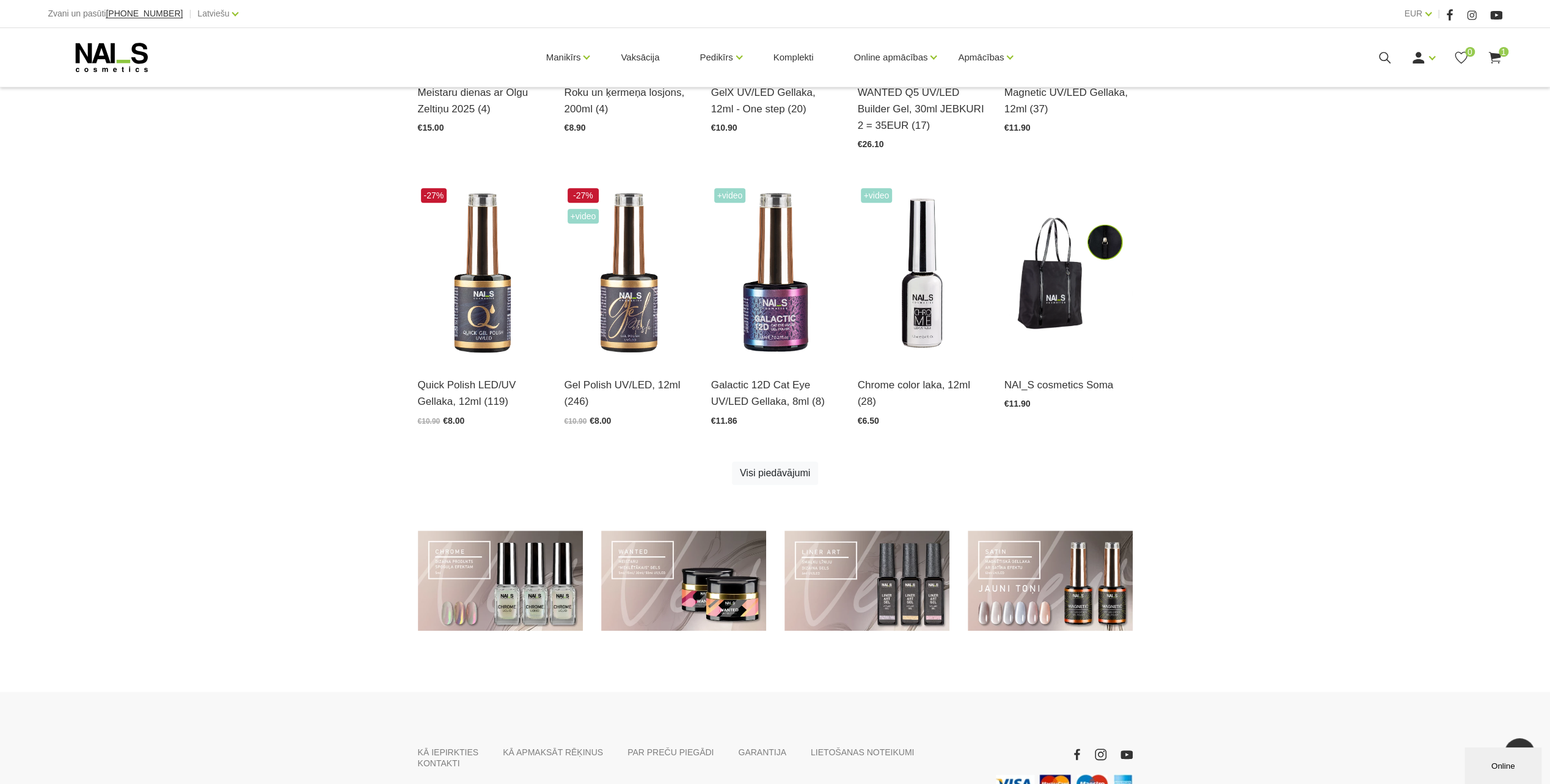
scroll to position [610, 0]
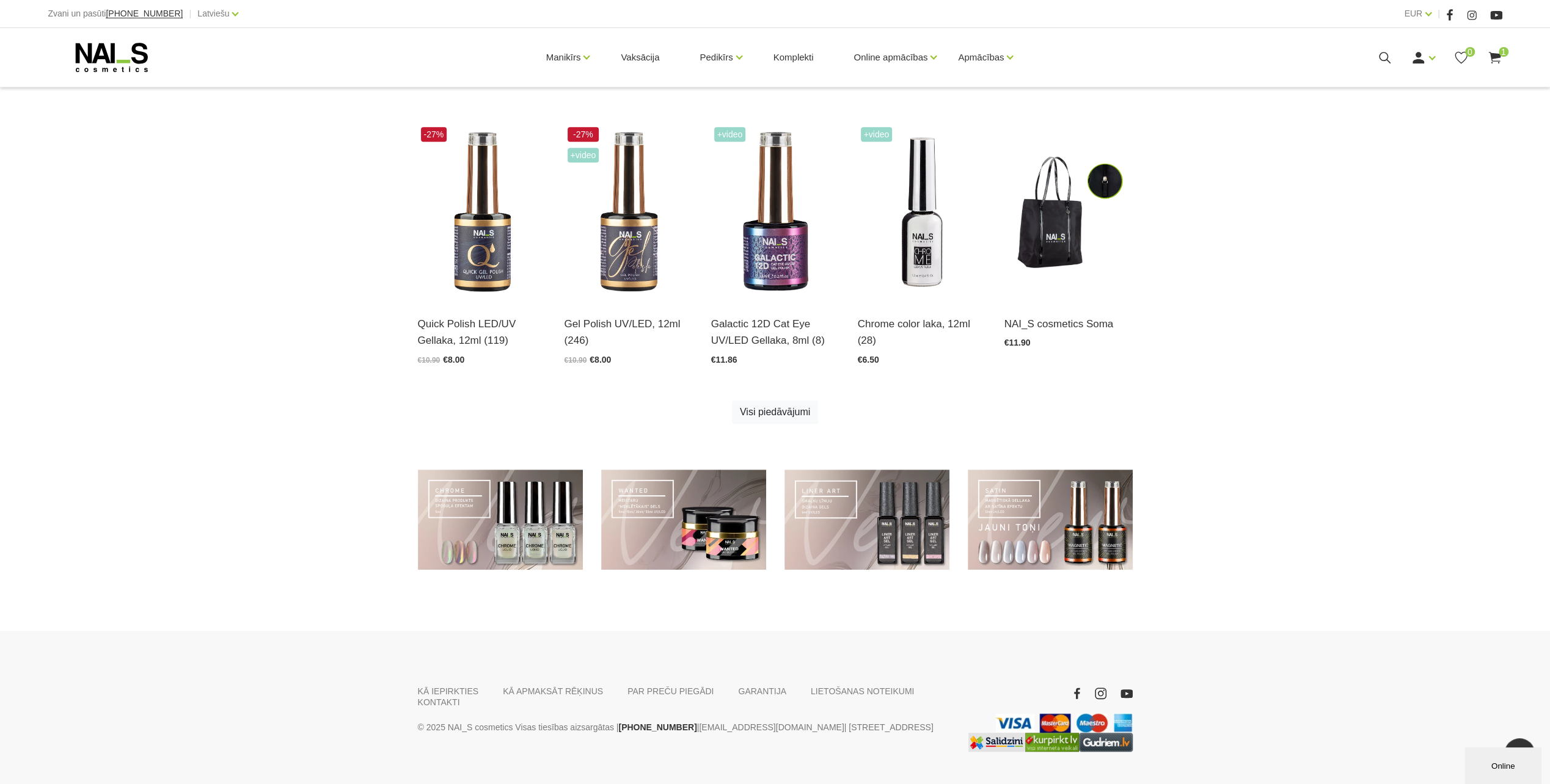
click at [474, 427] on div "Meistaru dienas ar Olgu Zeltiņu 2025 (4) Atvērt un izvēlēties €15.00 Roku un ķe…" at bounding box center [775, 143] width 733 height 623
click at [475, 226] on img at bounding box center [482, 213] width 129 height 177
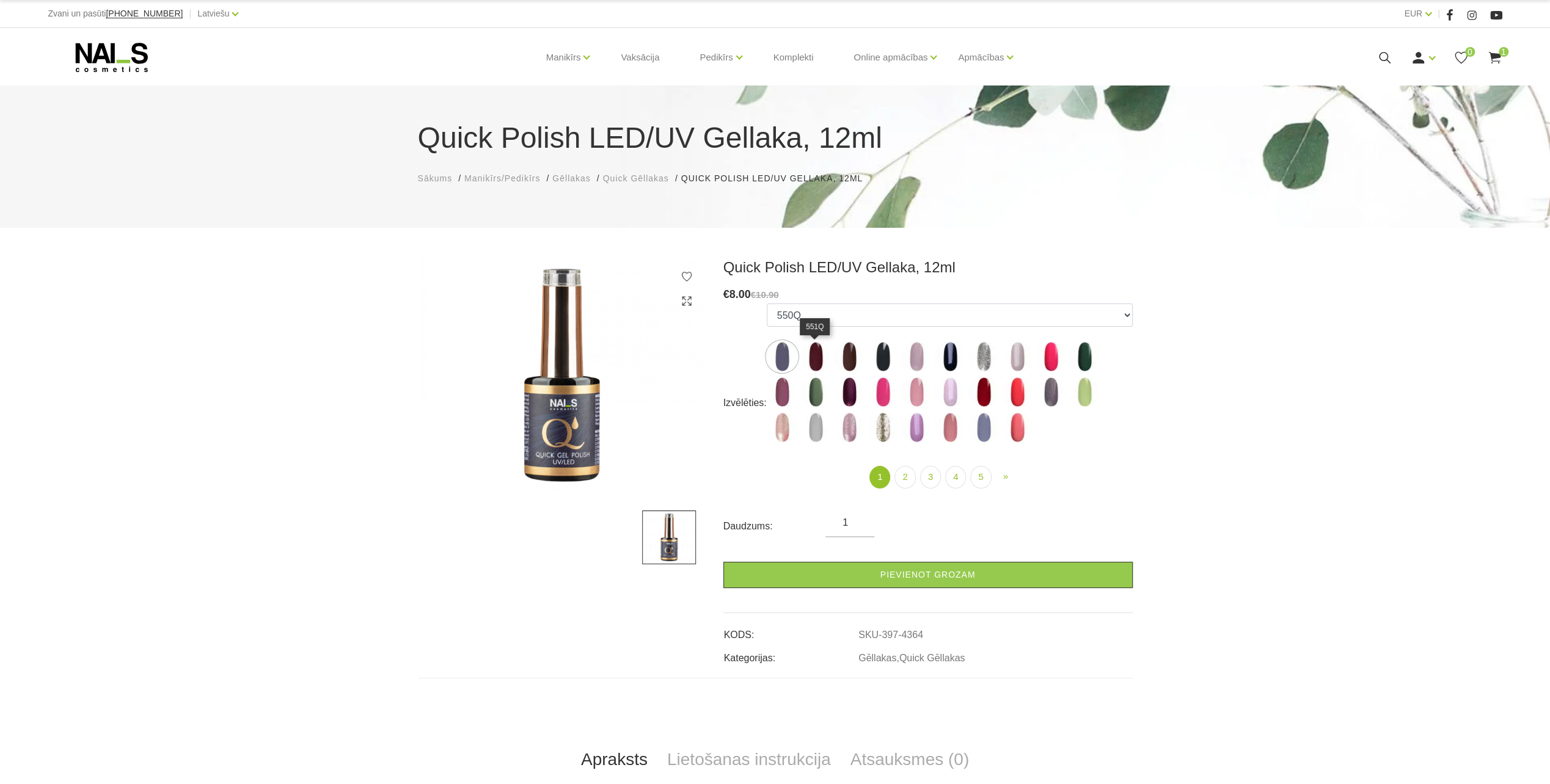
click at [816, 357] on img at bounding box center [815, 356] width 30 height 30
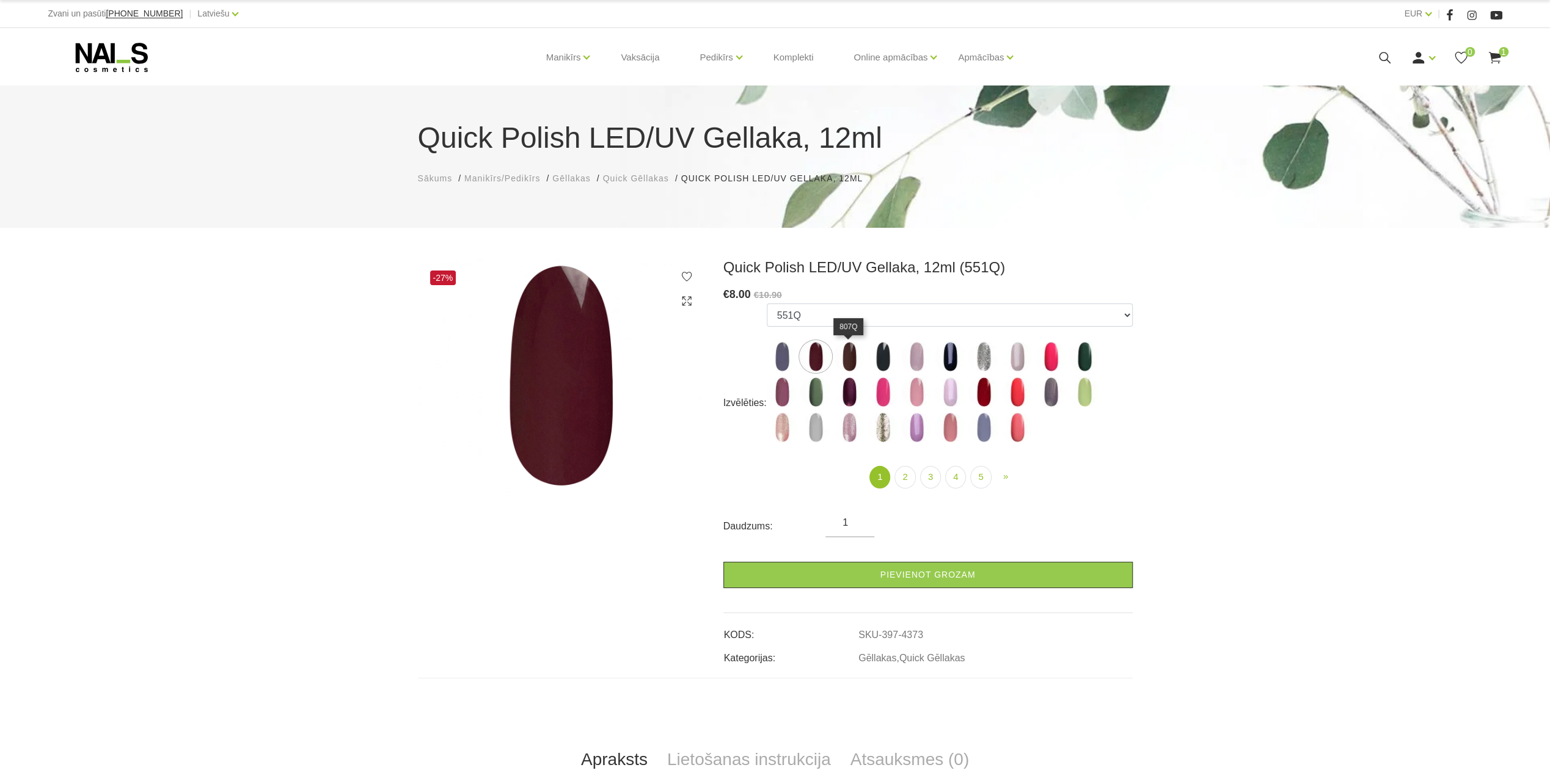
click at [852, 363] on img at bounding box center [849, 356] width 30 height 30
select select "5731"
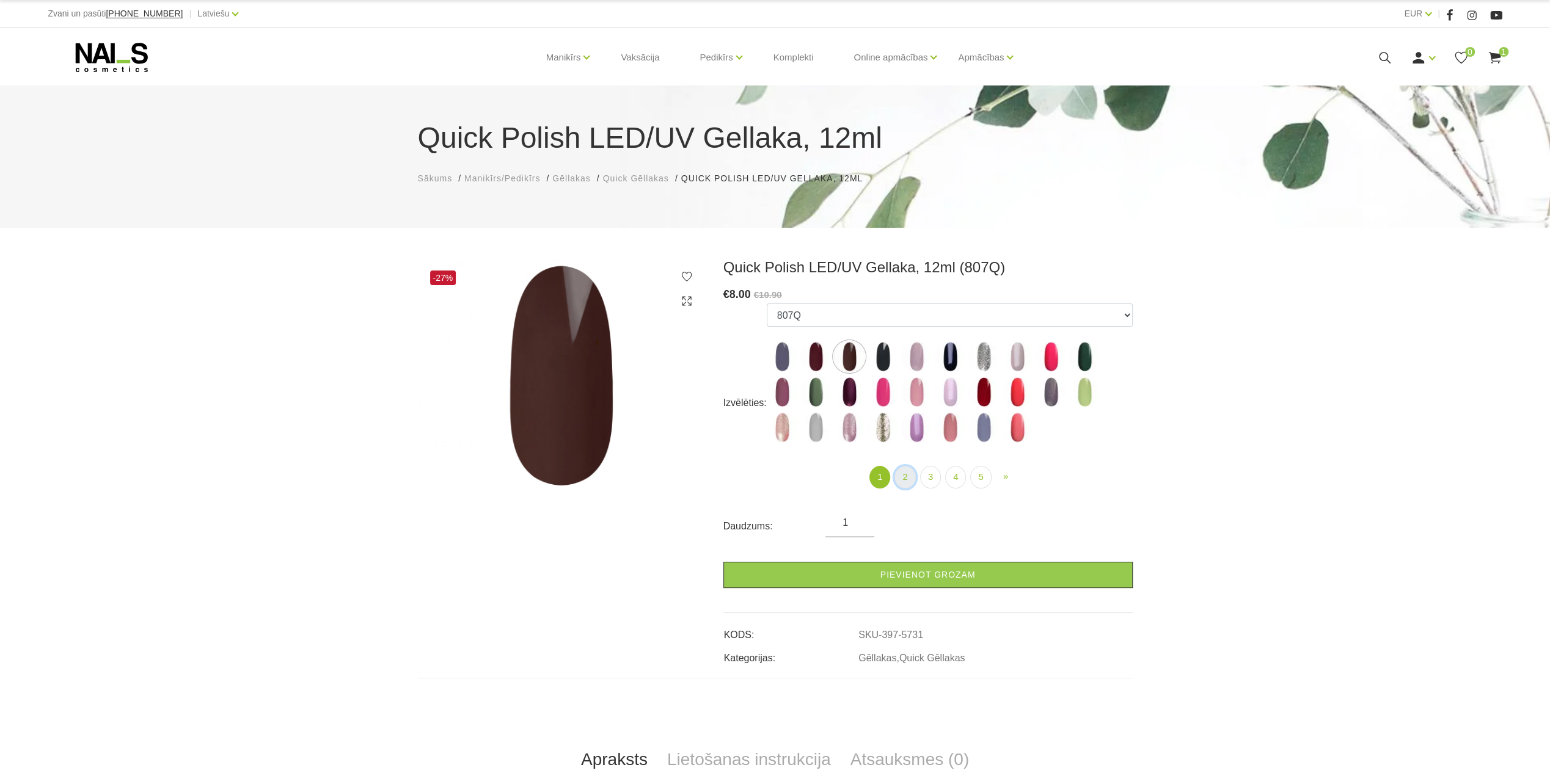
click at [908, 473] on link "2" at bounding box center [905, 477] width 21 height 23
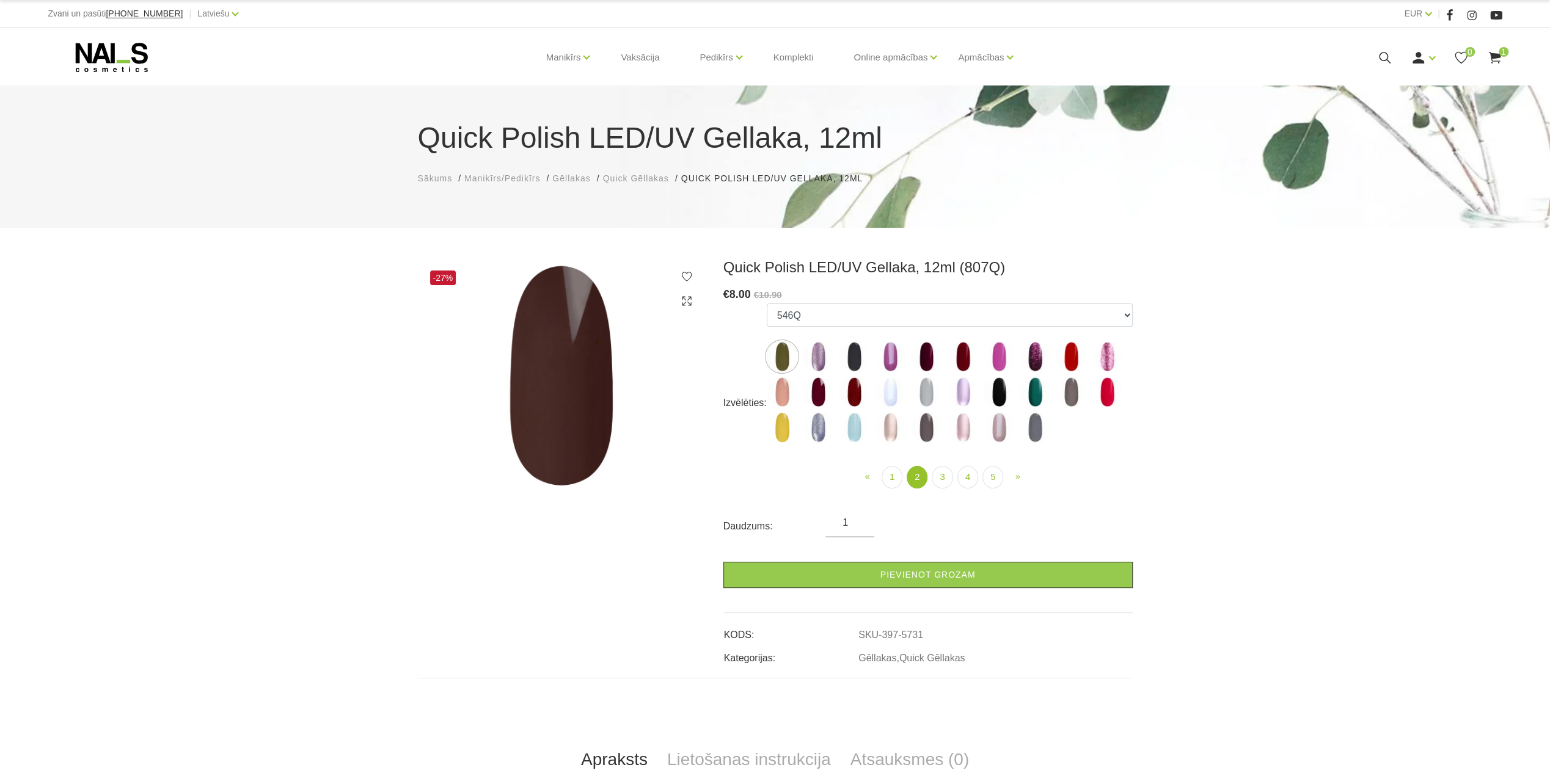
click at [926, 360] on img at bounding box center [926, 356] width 30 height 30
select select "4372"
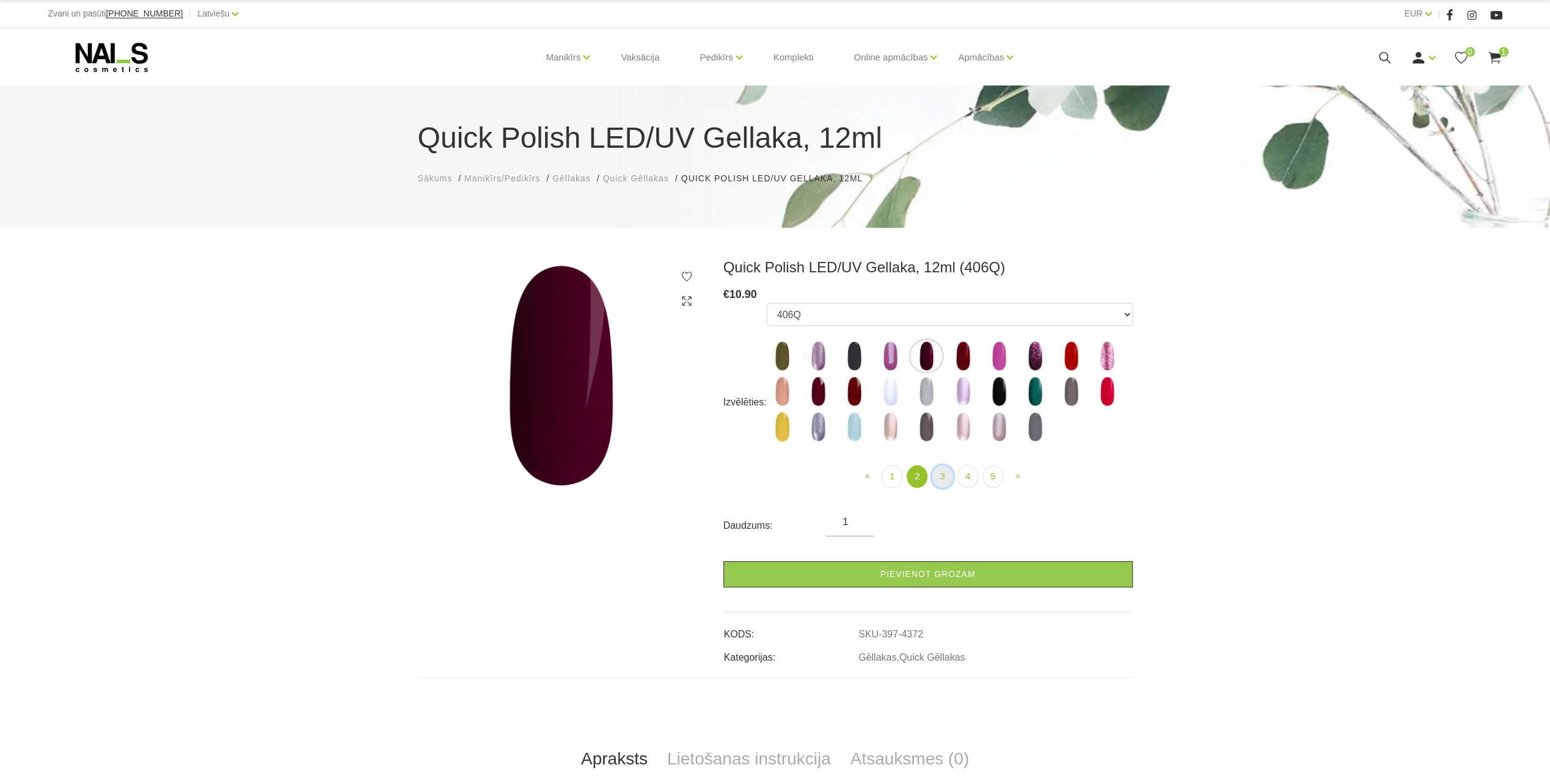
click at [938, 476] on link "3" at bounding box center [942, 476] width 21 height 23
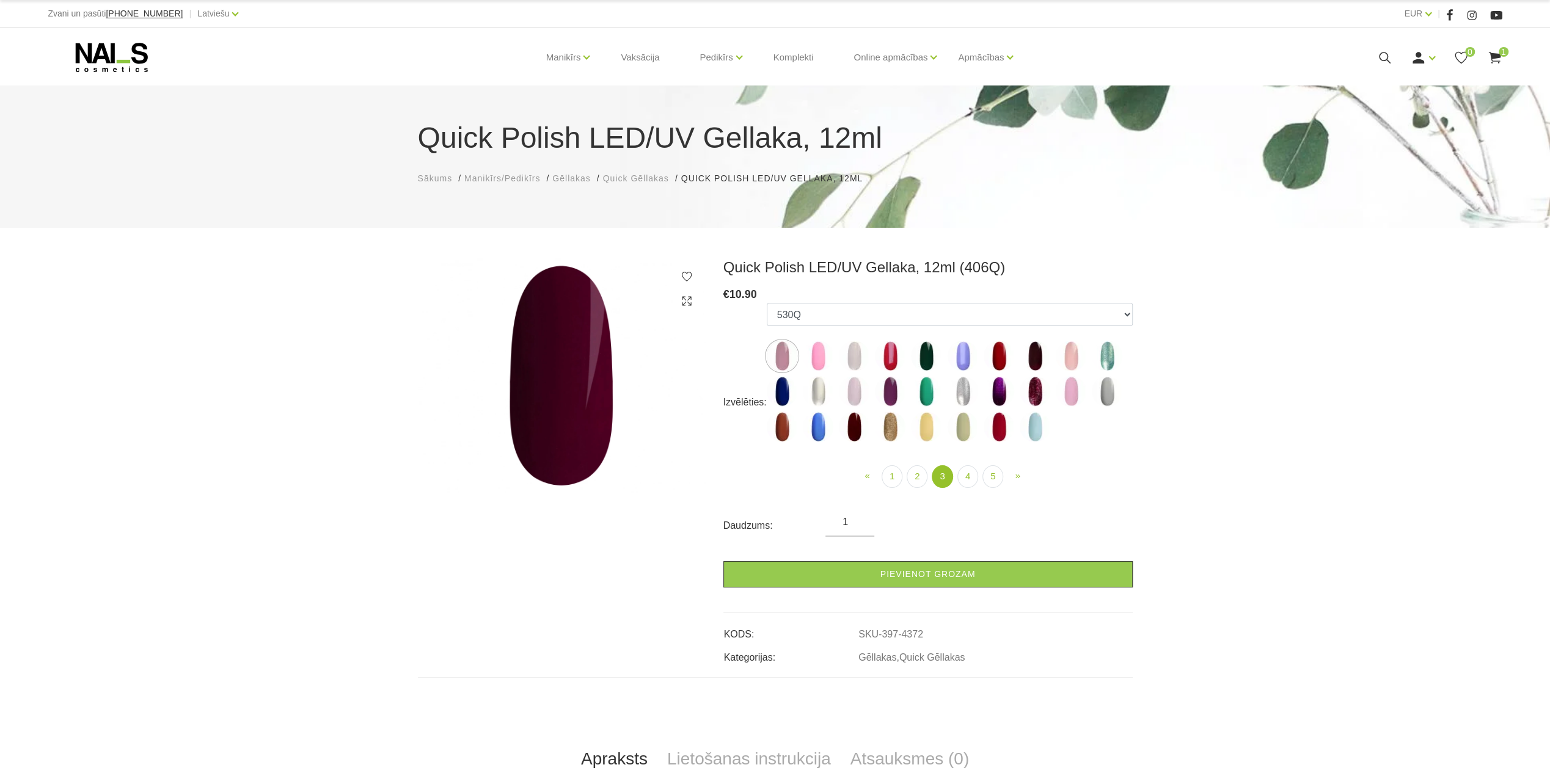
click at [860, 430] on img at bounding box center [853, 426] width 30 height 30
select select "5168"
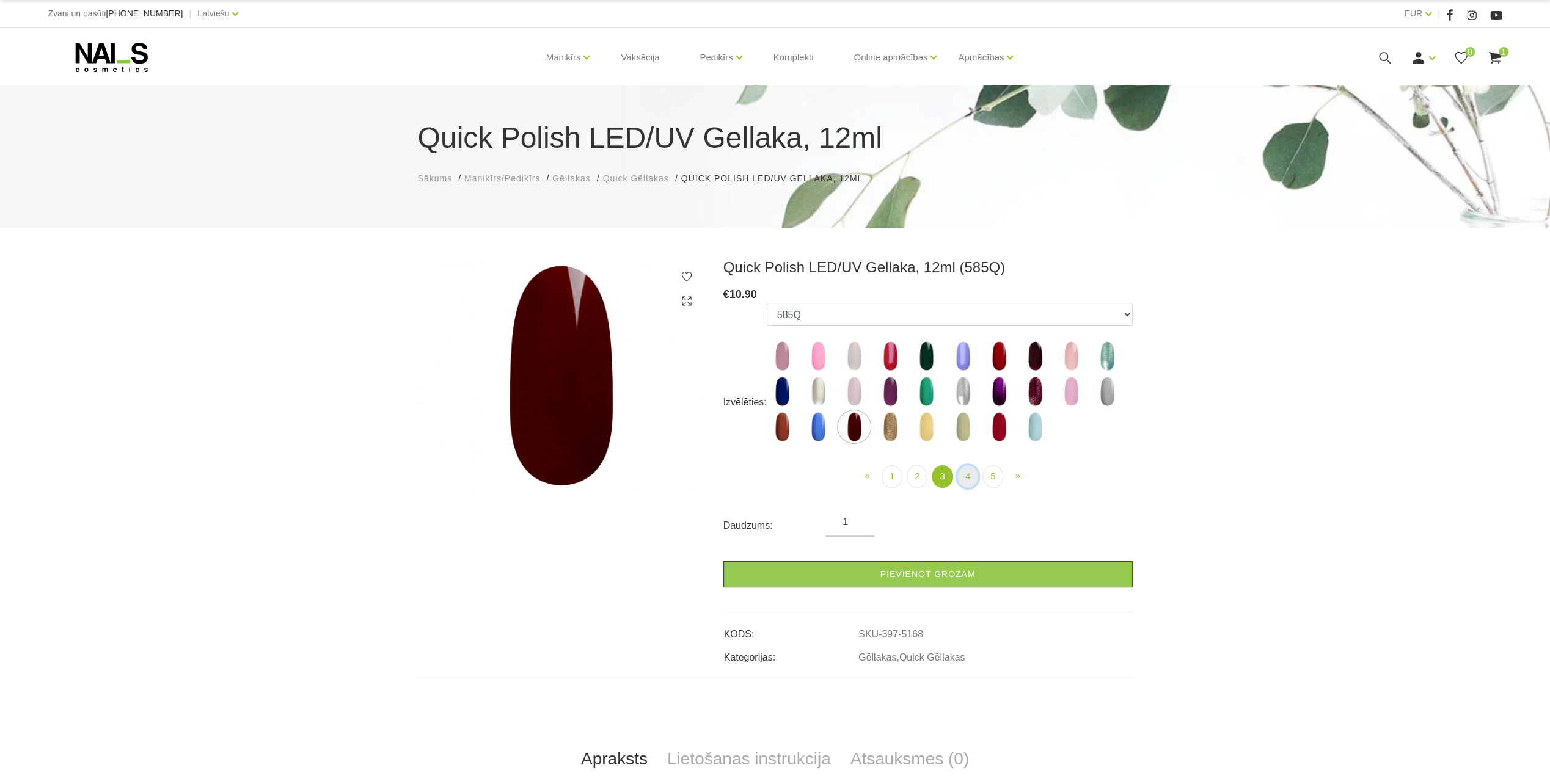
click at [967, 476] on link "4" at bounding box center [968, 476] width 21 height 23
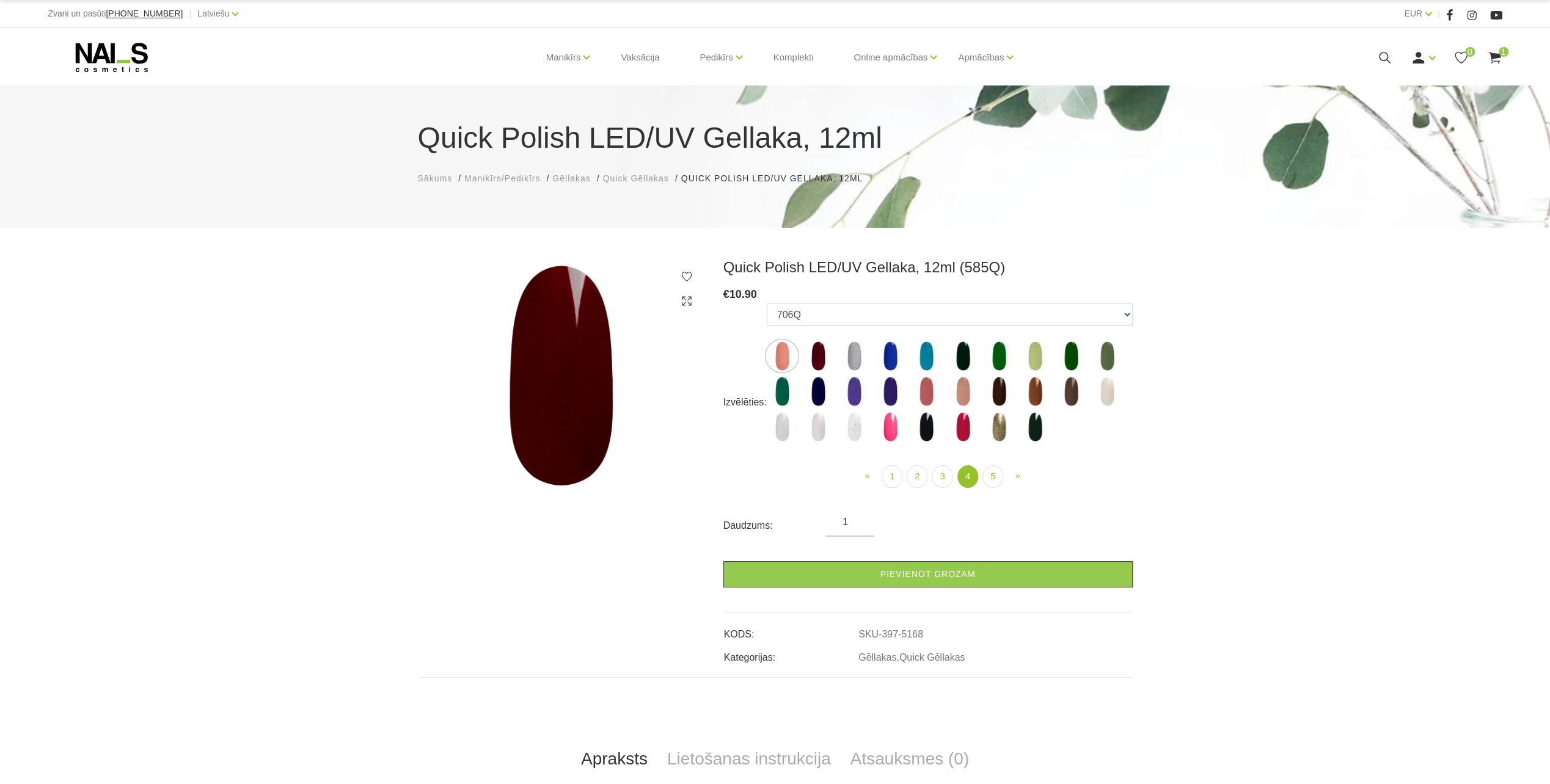
click at [1065, 394] on img at bounding box center [1070, 391] width 30 height 30
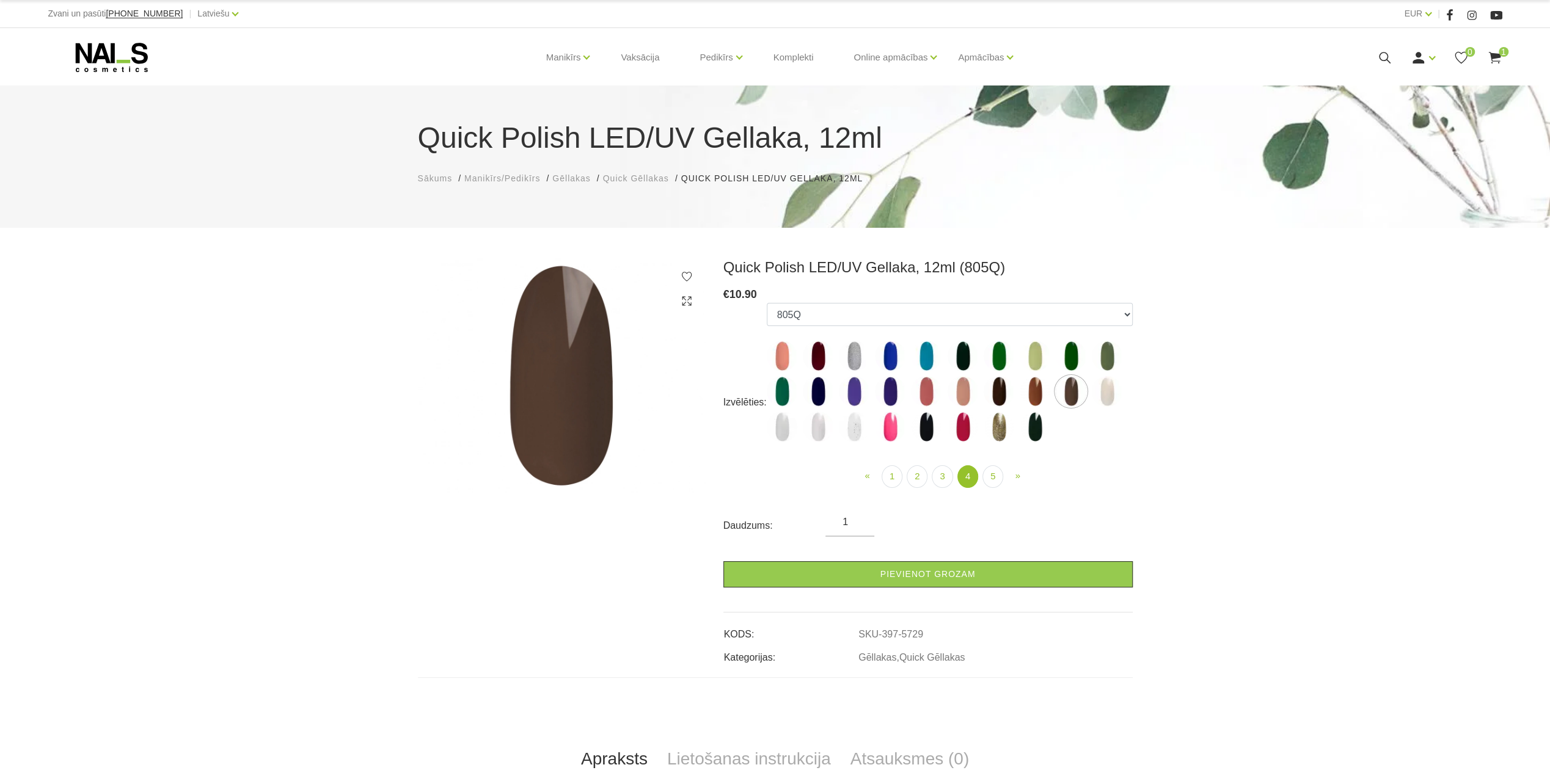
click at [821, 353] on img at bounding box center [818, 356] width 30 height 30
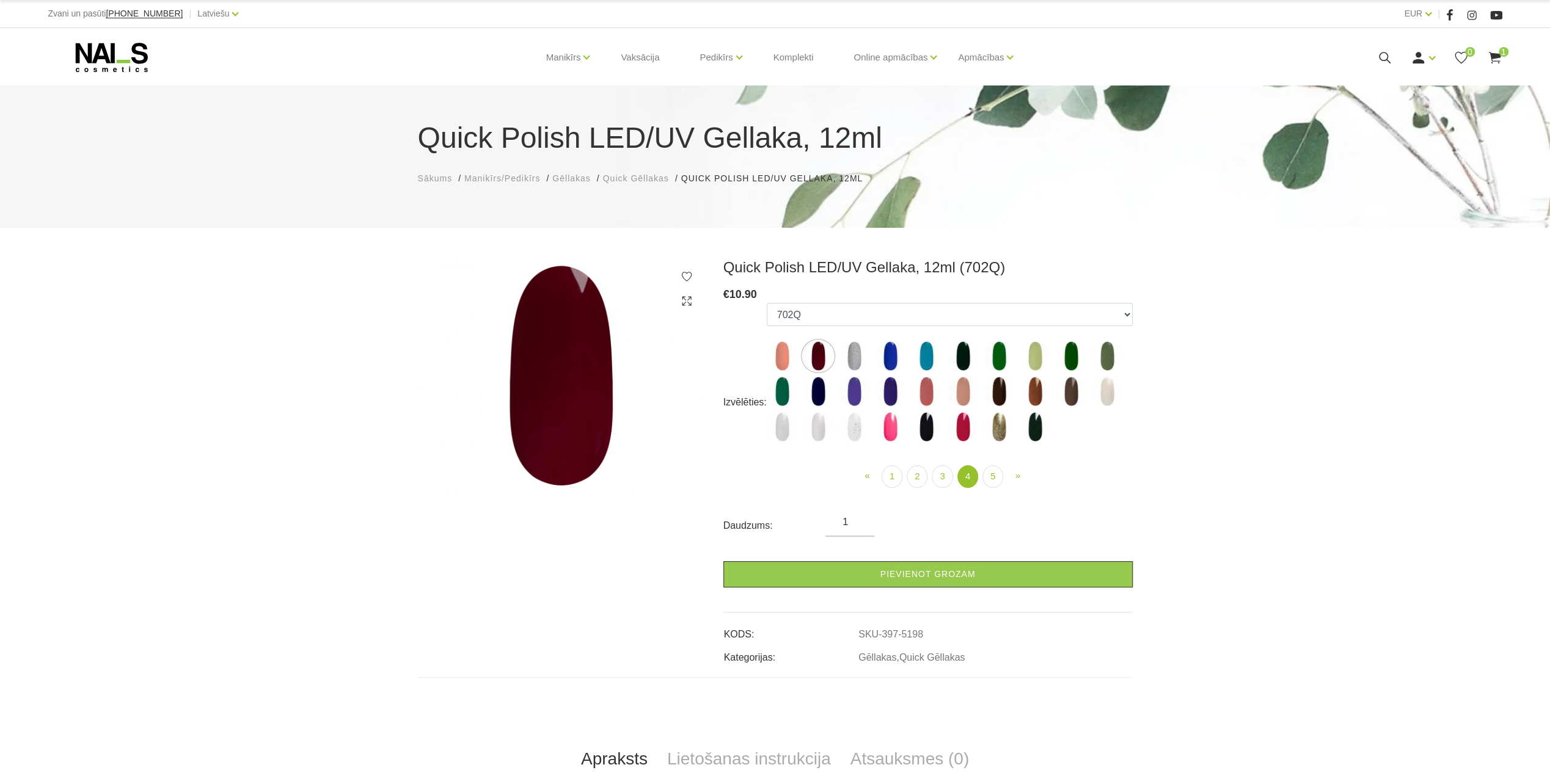
click at [1027, 422] on img at bounding box center [1035, 426] width 30 height 30
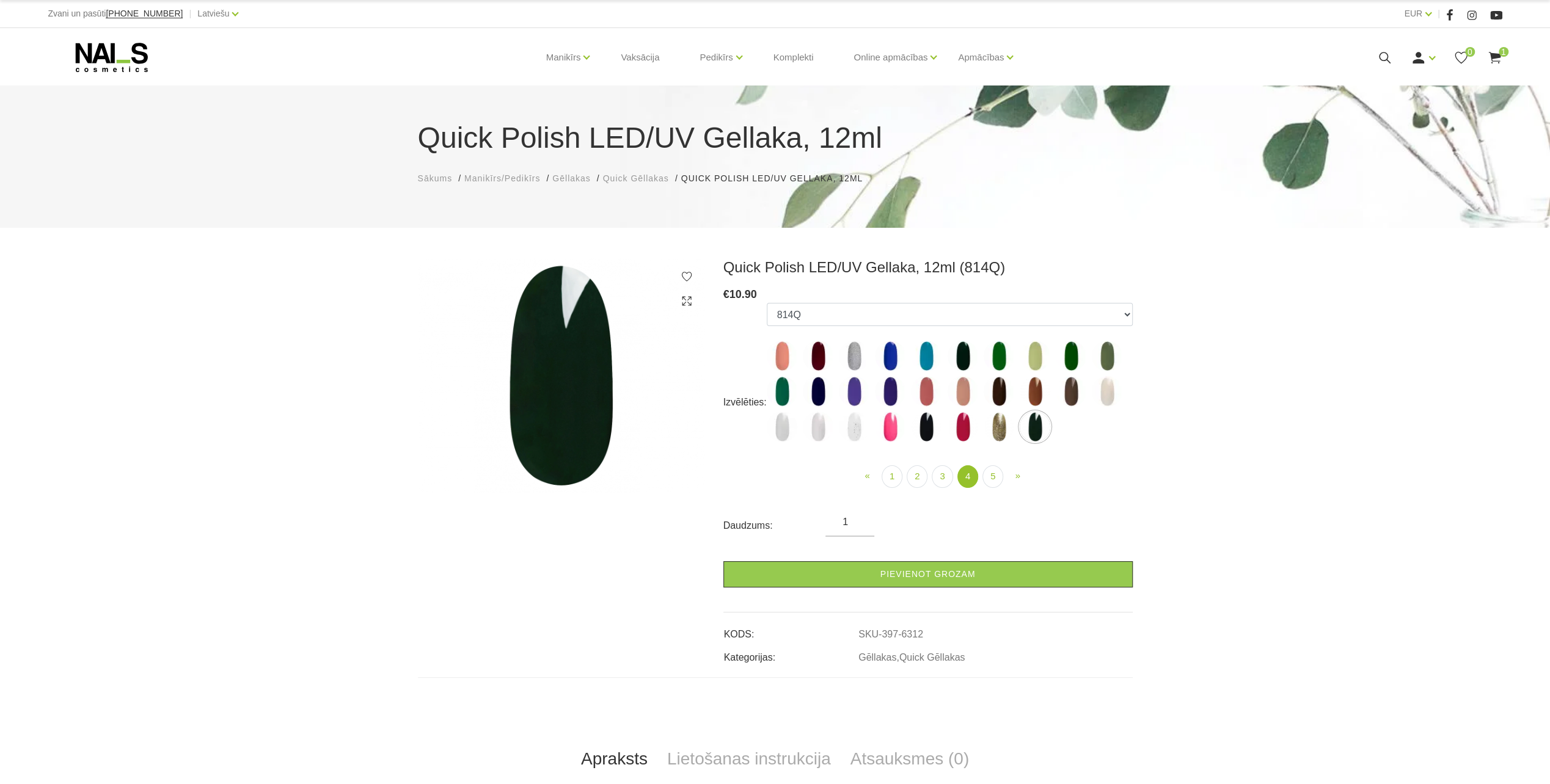
click at [1031, 397] on img at bounding box center [1035, 391] width 30 height 30
select select "5728"
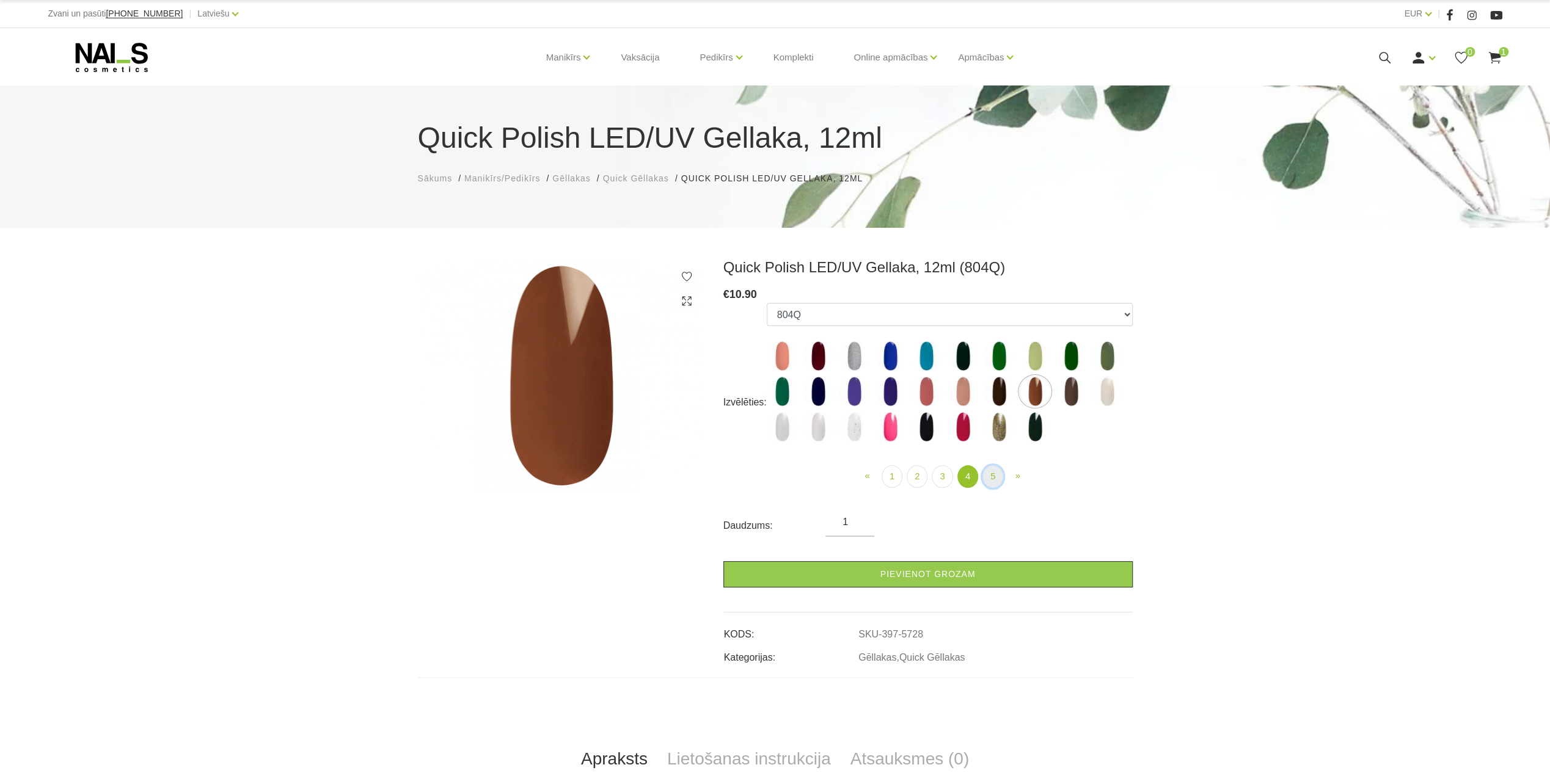
click at [985, 471] on link "5" at bounding box center [993, 476] width 21 height 23
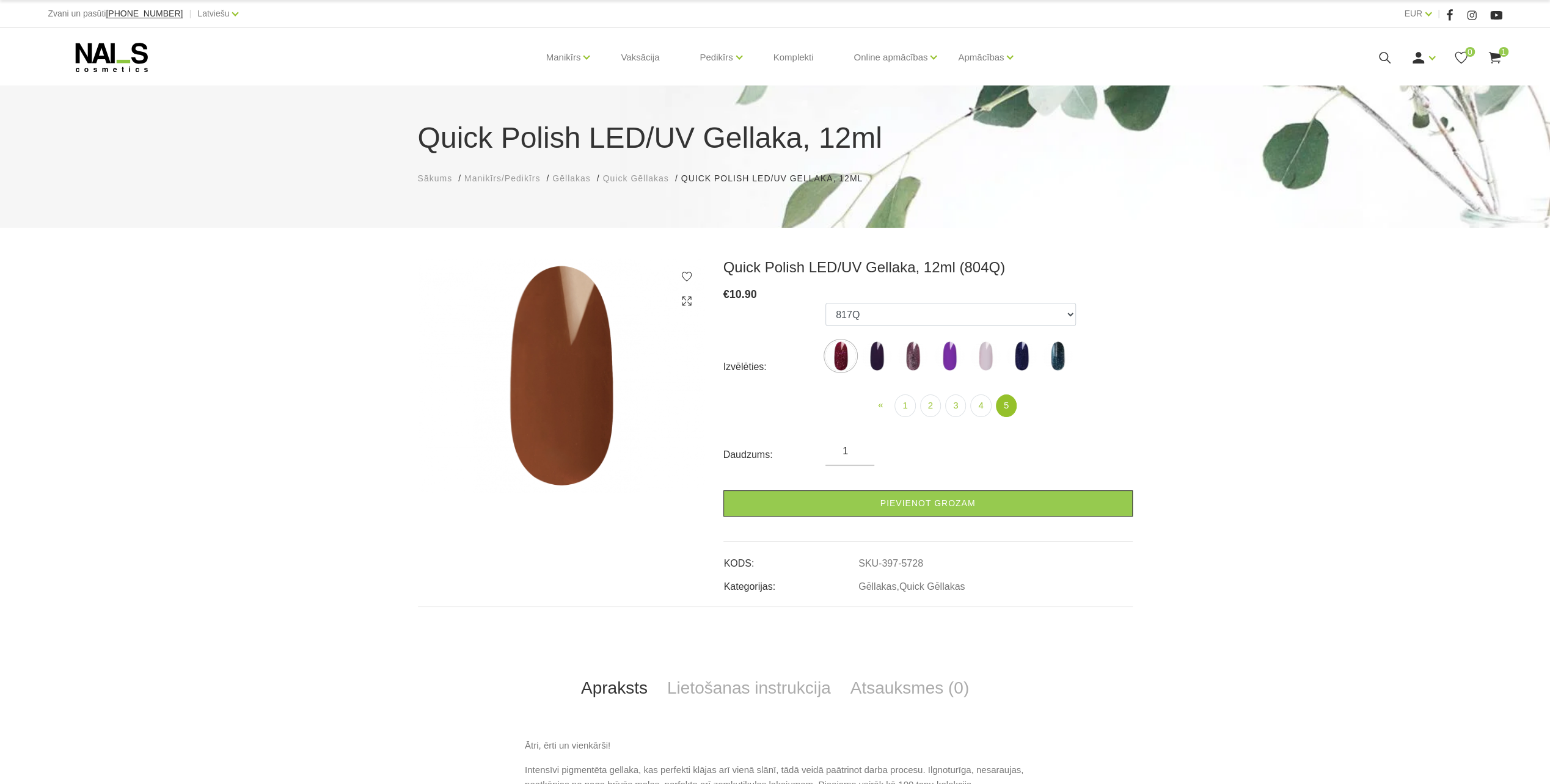
click at [1379, 54] on use at bounding box center [1384, 57] width 12 height 12
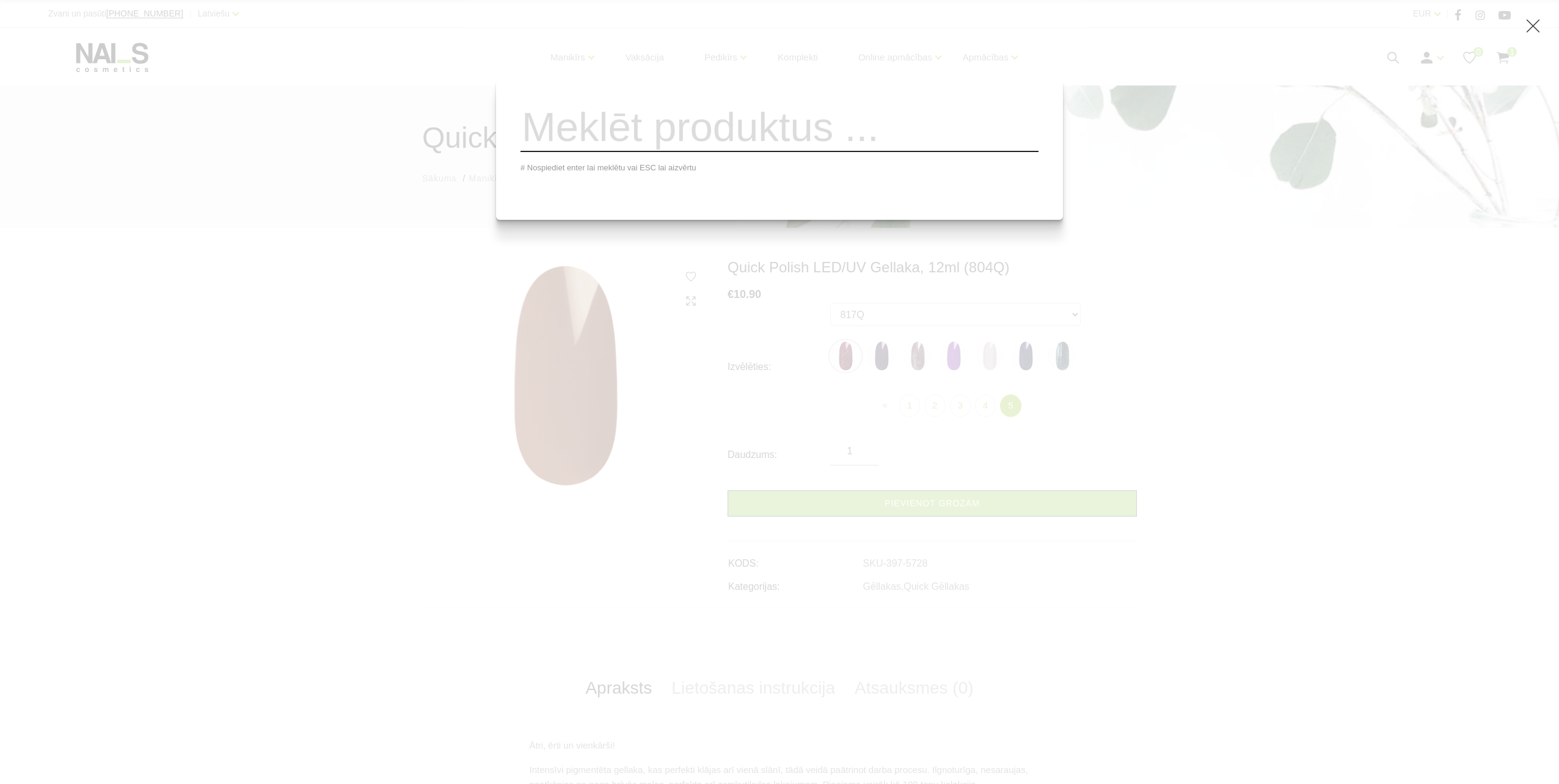
click at [840, 134] on input "search" at bounding box center [780, 127] width 518 height 49
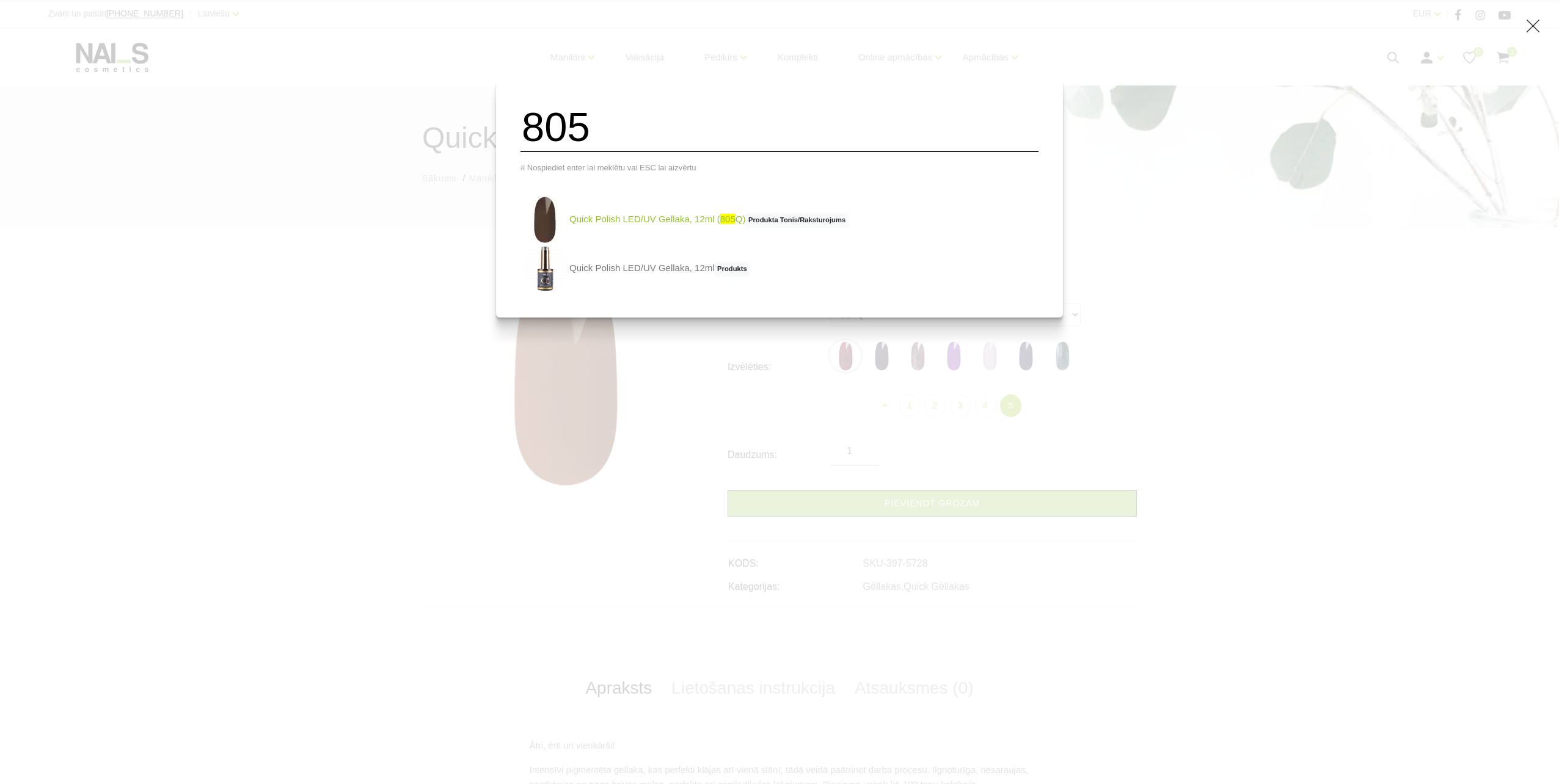
type input "805"
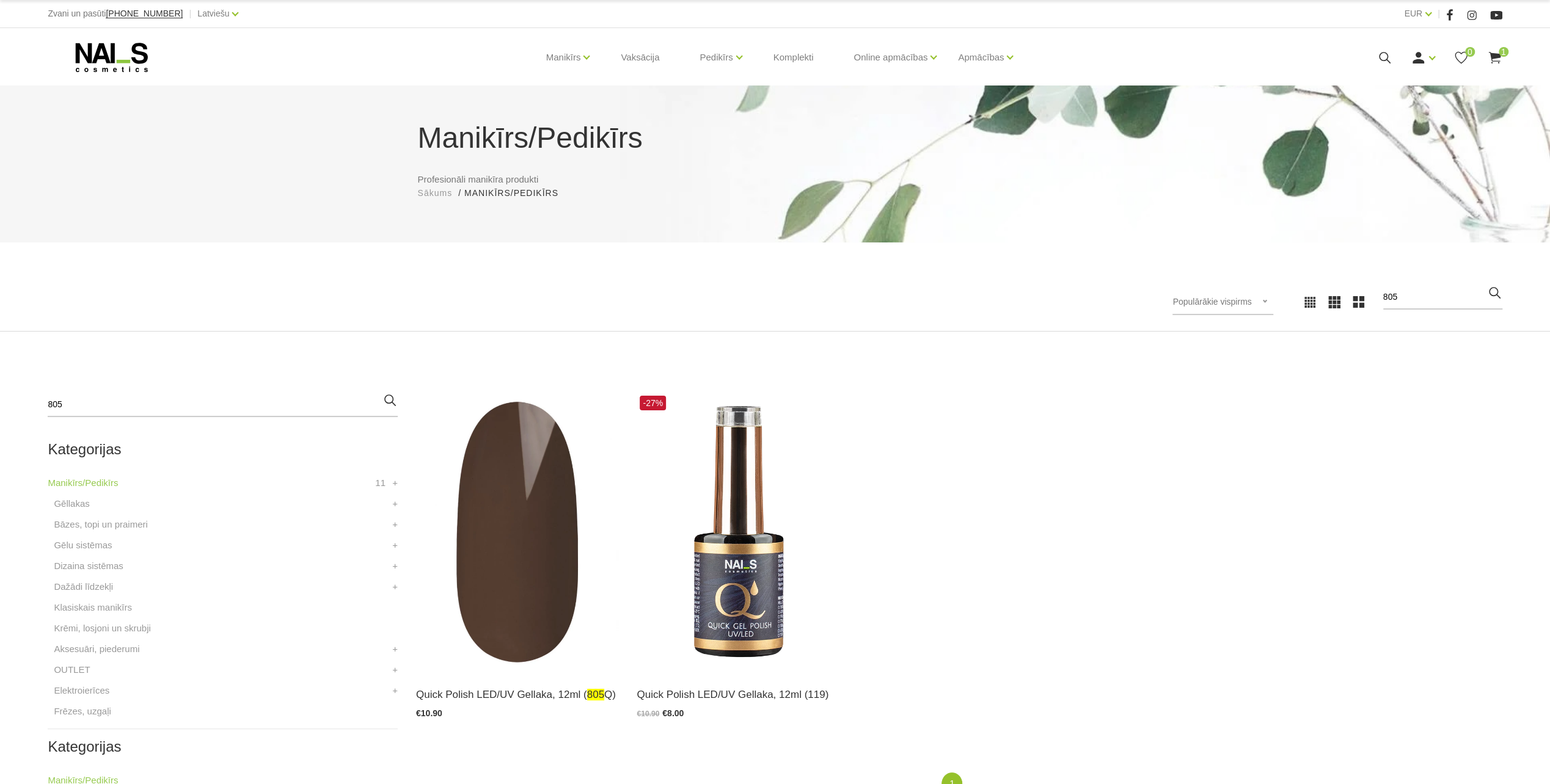
click at [1381, 64] on icon at bounding box center [1384, 57] width 15 height 15
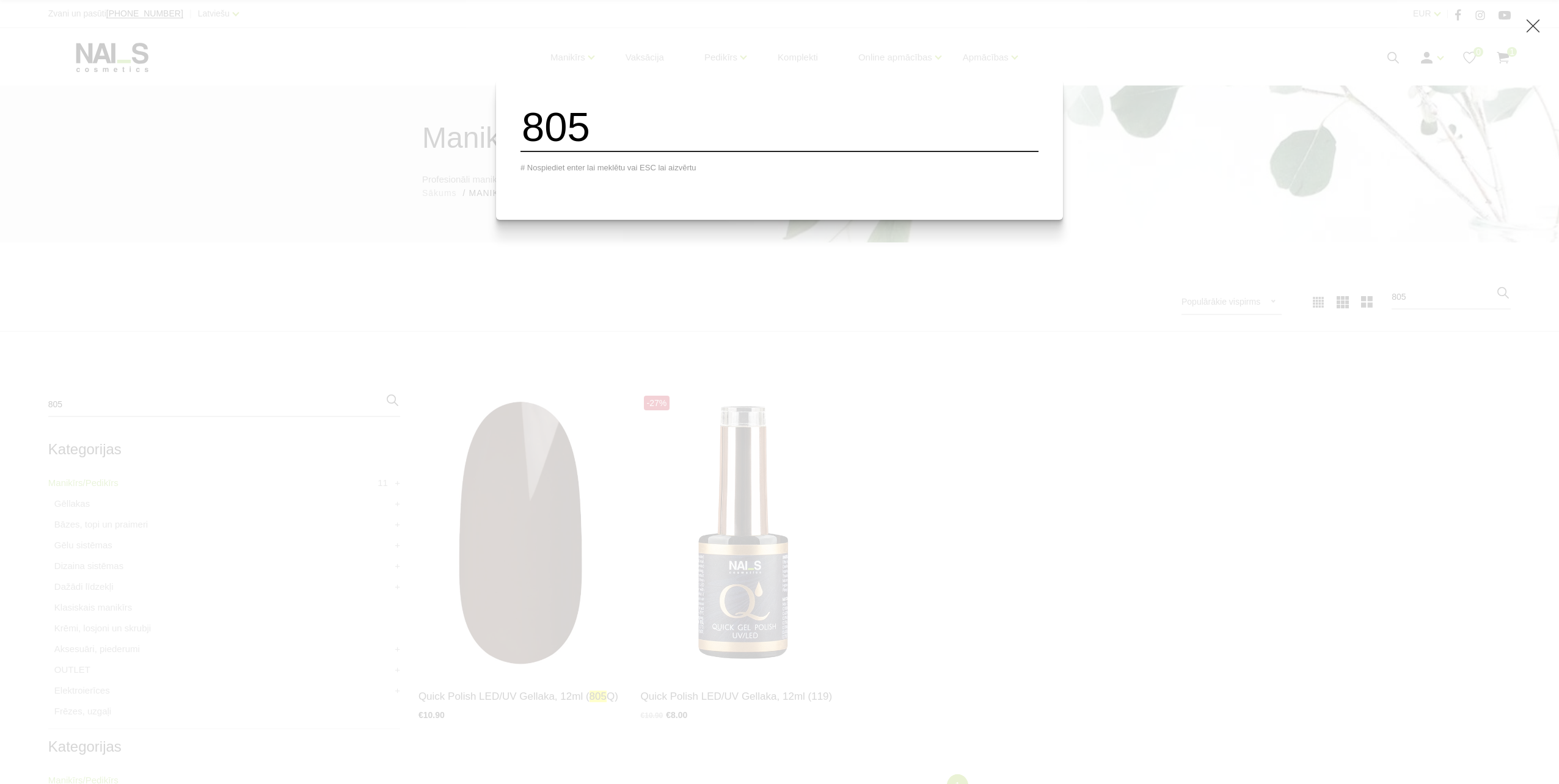
click at [713, 134] on input "805" at bounding box center [780, 127] width 518 height 49
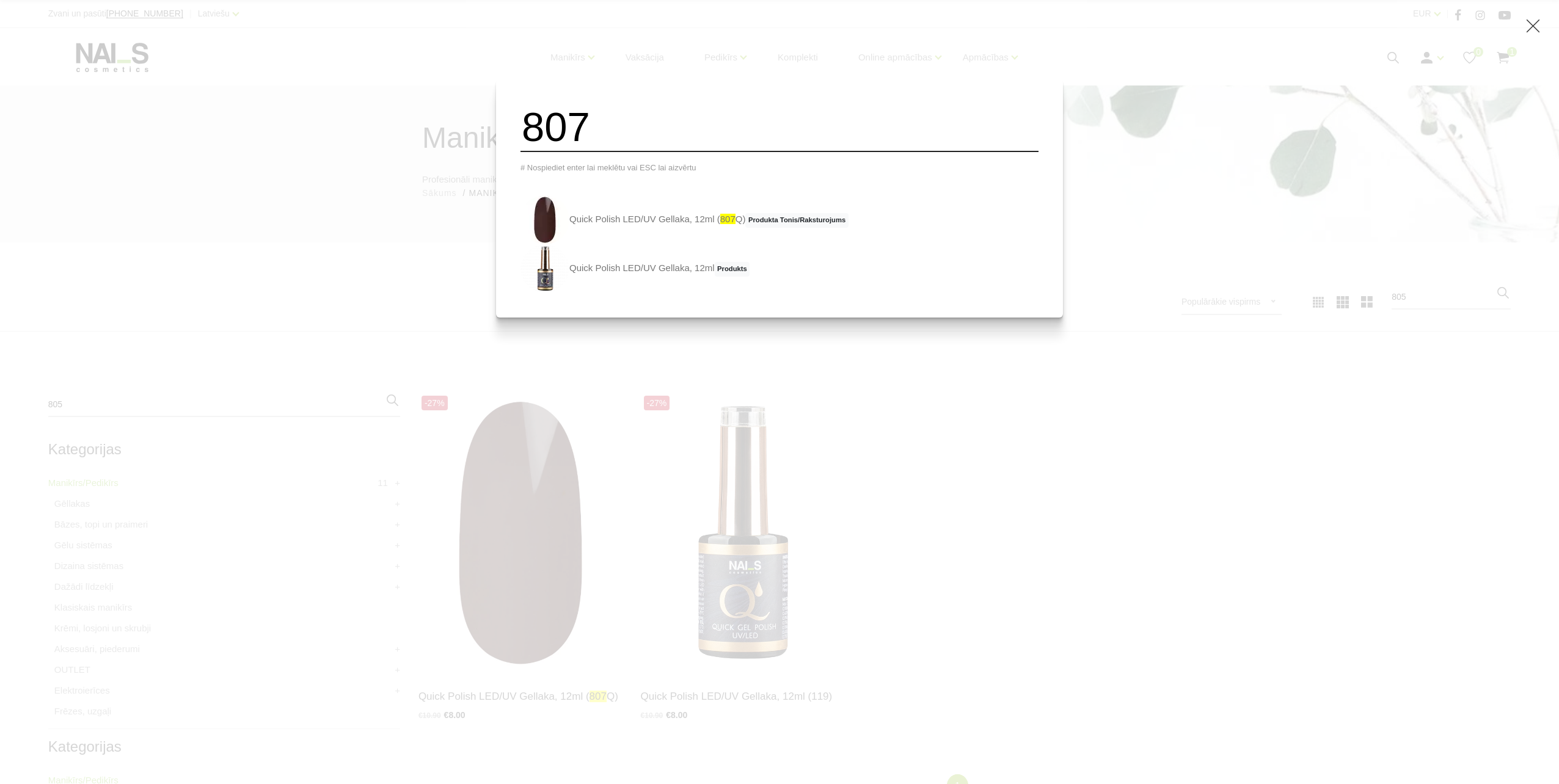
type input "807"
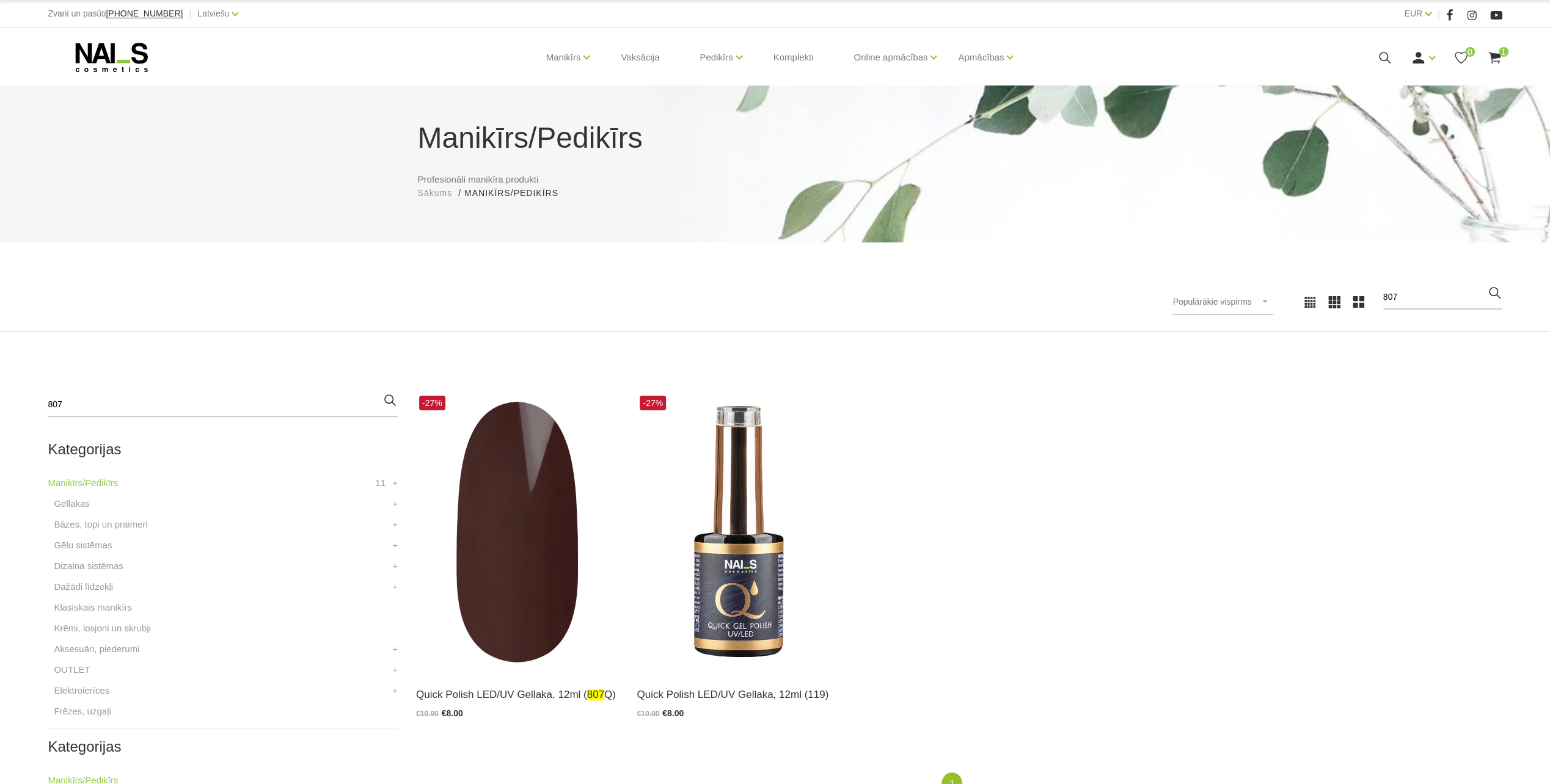
click at [1383, 54] on icon at bounding box center [1384, 57] width 15 height 15
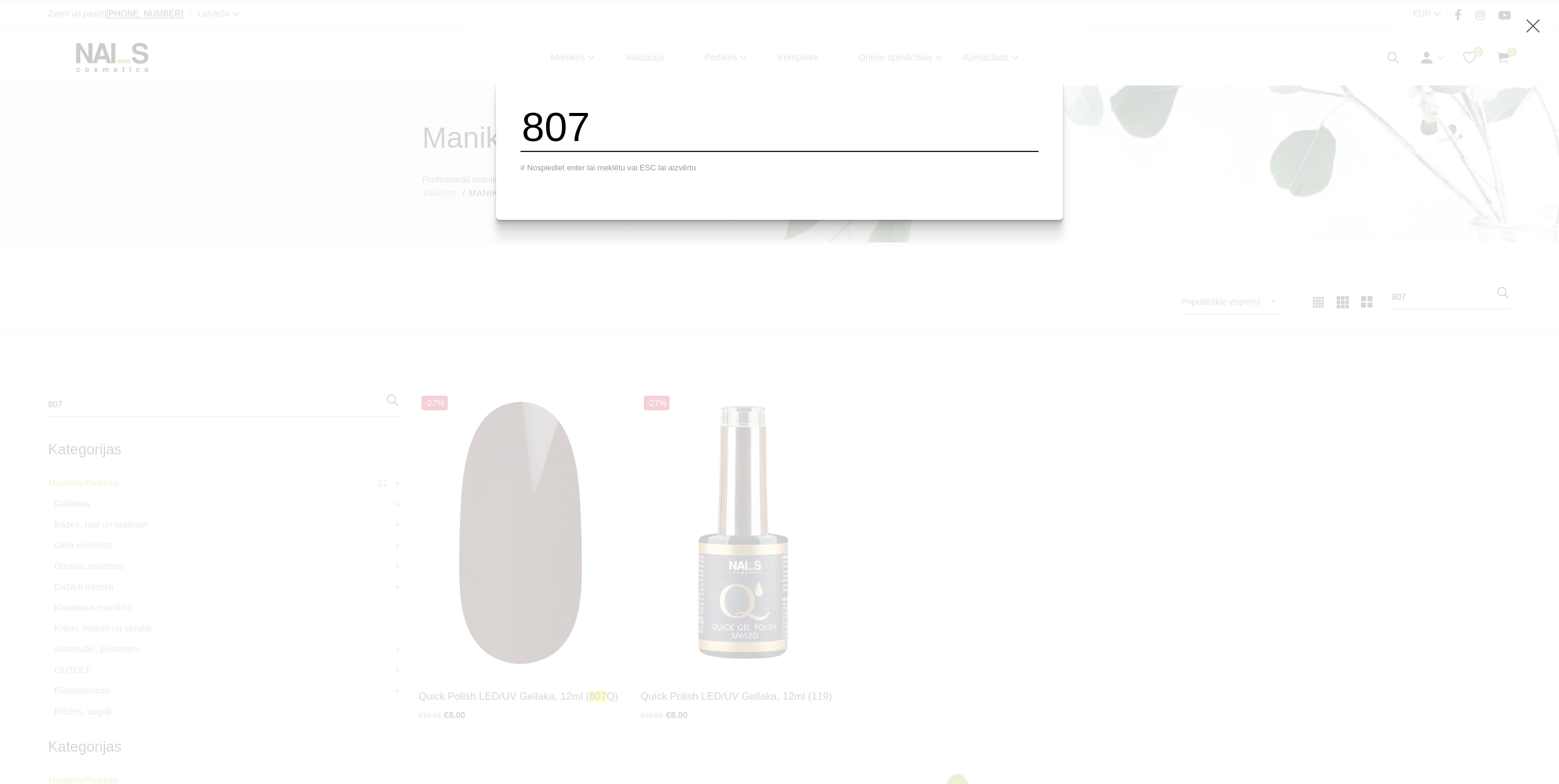
drag, startPoint x: 624, startPoint y: 125, endPoint x: 424, endPoint y: 172, distance: 205.4
click at [424, 172] on div "807 # Nospiediet enter lai meklētu vai ESC lai aizvērtu" at bounding box center [780, 392] width 1559 height 784
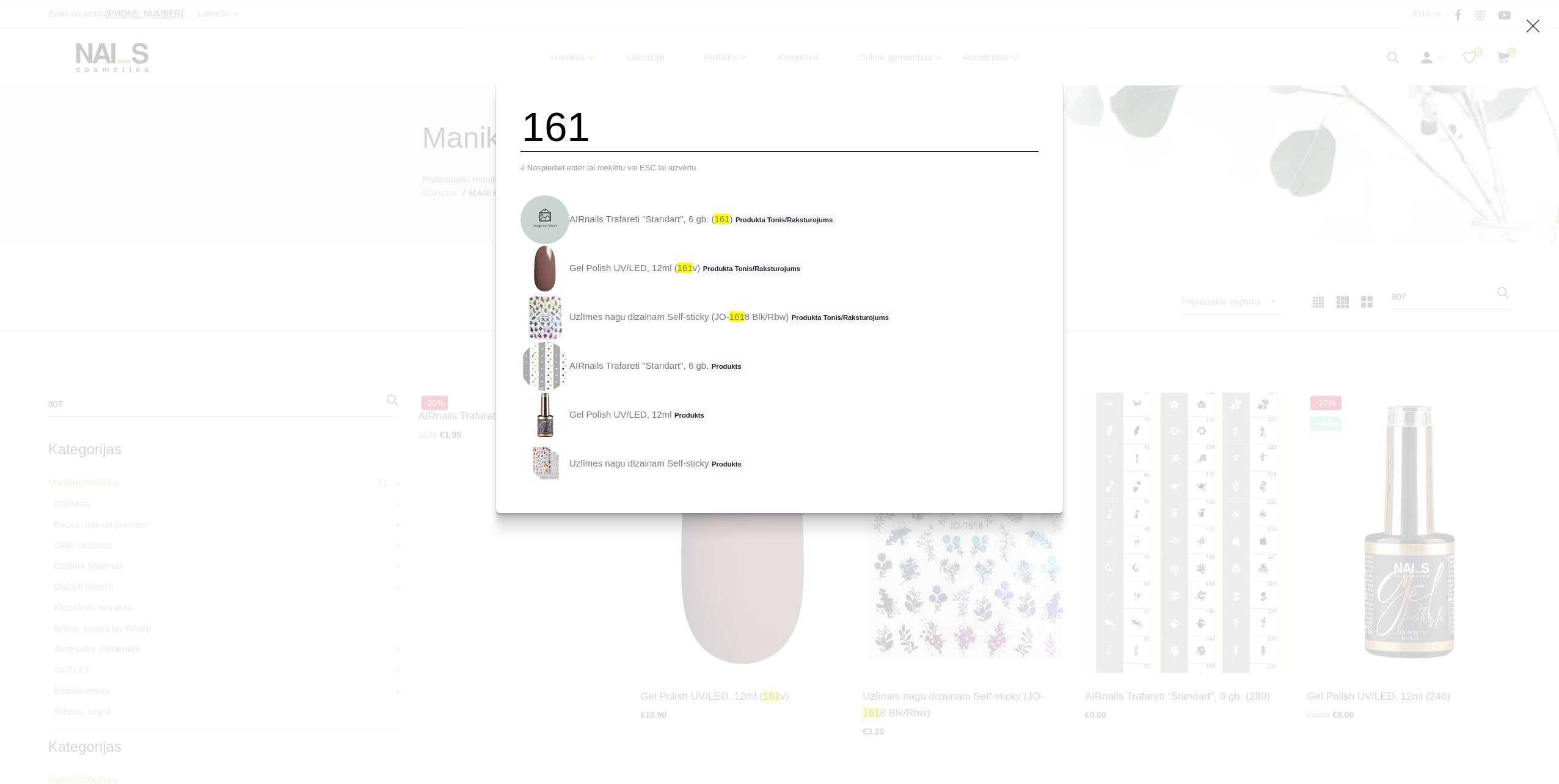
type input "161"
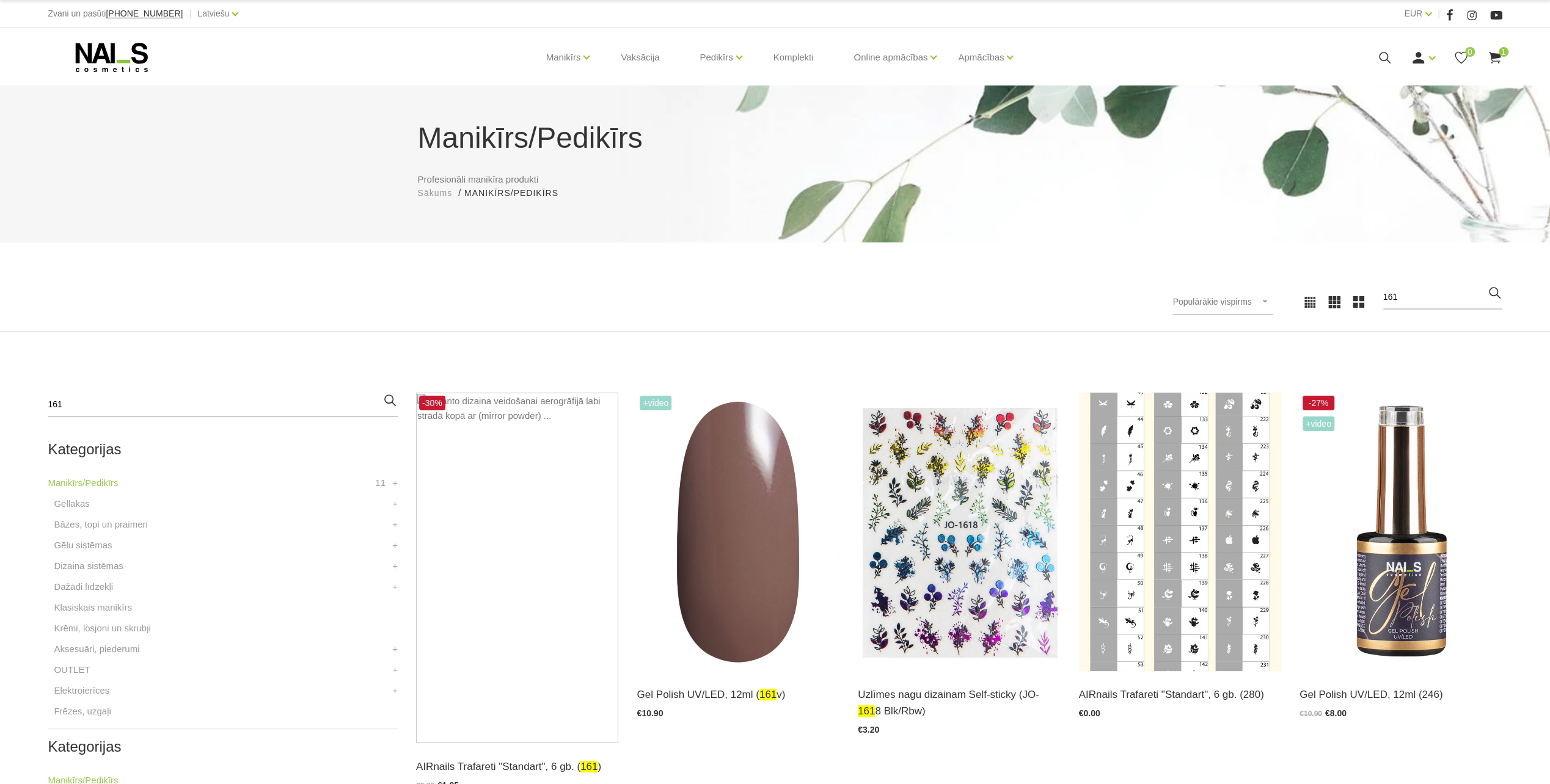
click at [1389, 62] on use at bounding box center [1384, 57] width 12 height 12
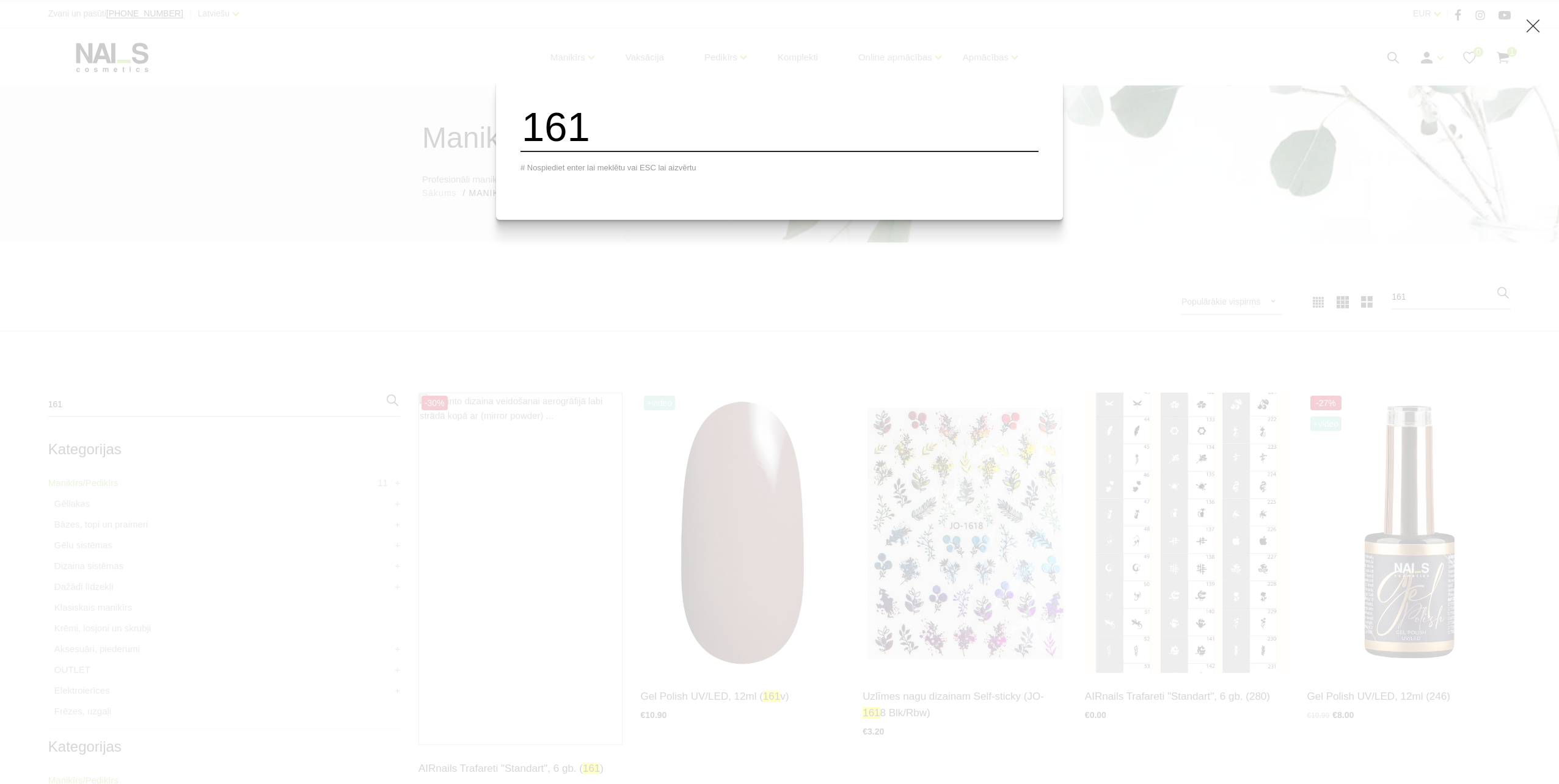
drag, startPoint x: 661, startPoint y: 130, endPoint x: 528, endPoint y: 144, distance: 133.7
click at [528, 144] on div "161 # Nospiediet enter lai meklētu vai ESC lai aizvērtu" at bounding box center [780, 149] width 567 height 141
type input "801"
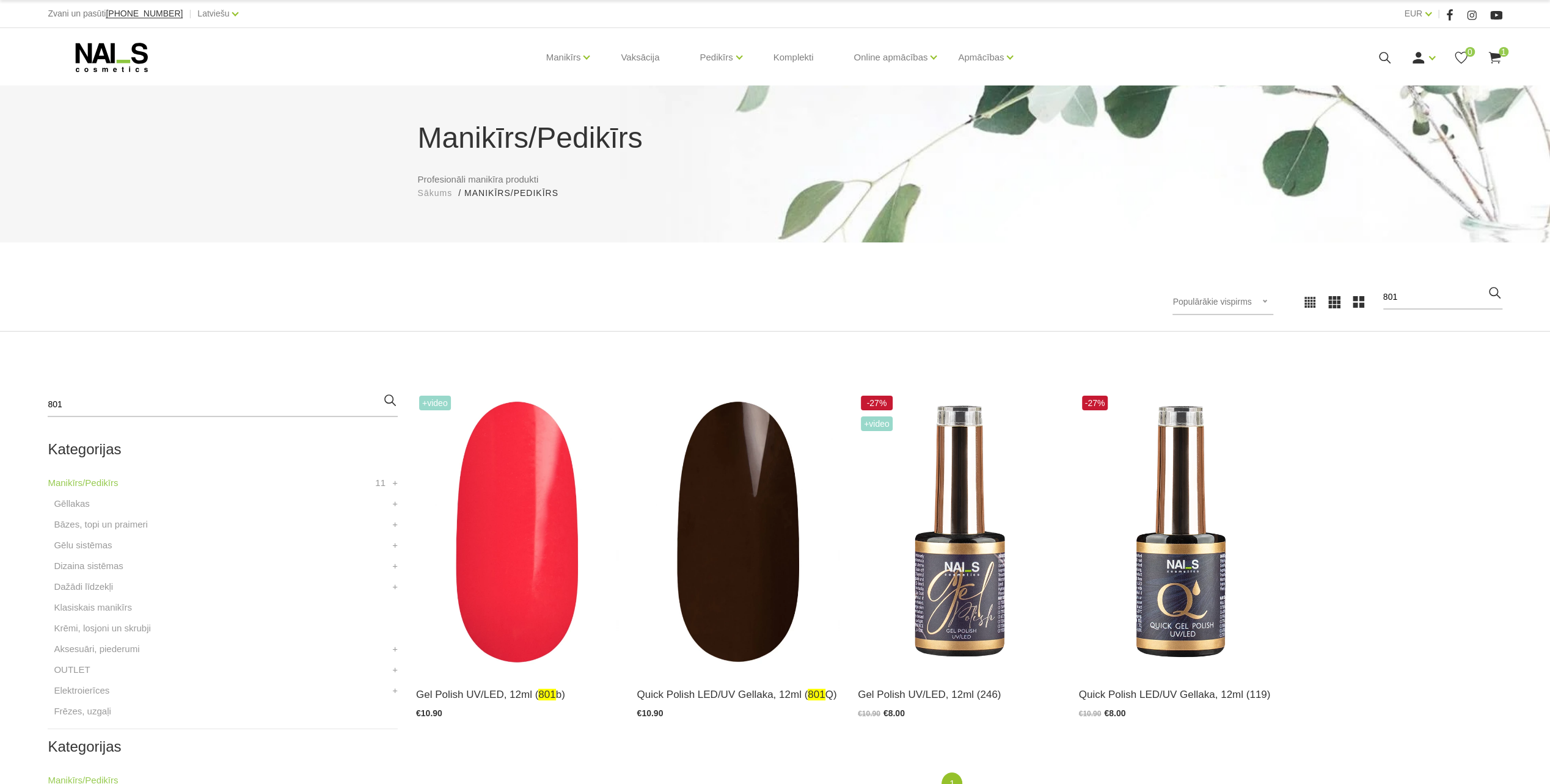
click at [1383, 62] on icon at bounding box center [1384, 57] width 15 height 15
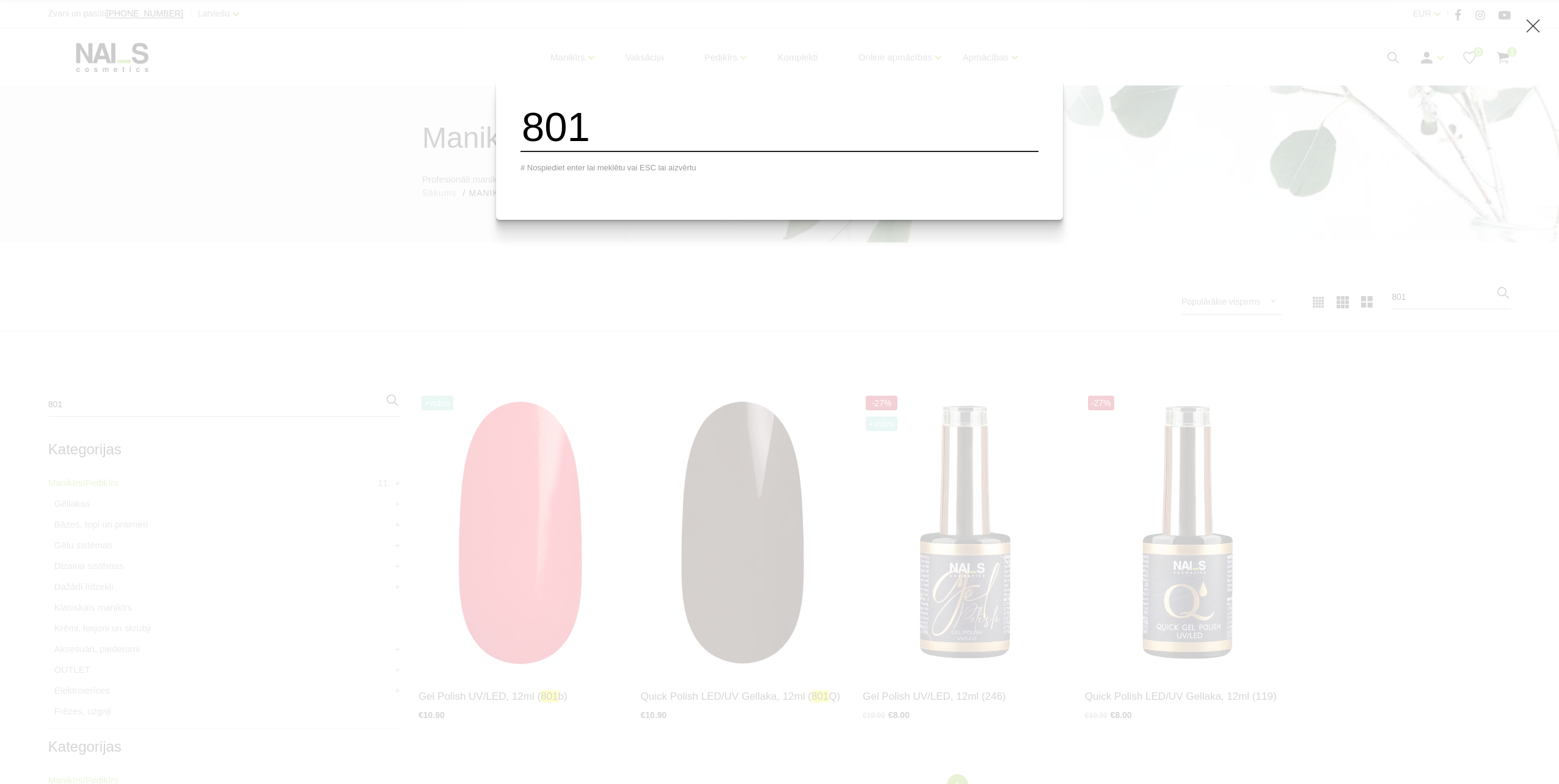
drag, startPoint x: 723, startPoint y: 125, endPoint x: 529, endPoint y: 139, distance: 194.5
click at [528, 139] on div "801 # Nospiediet enter lai meklētu vai ESC lai aizvērtu" at bounding box center [780, 149] width 567 height 141
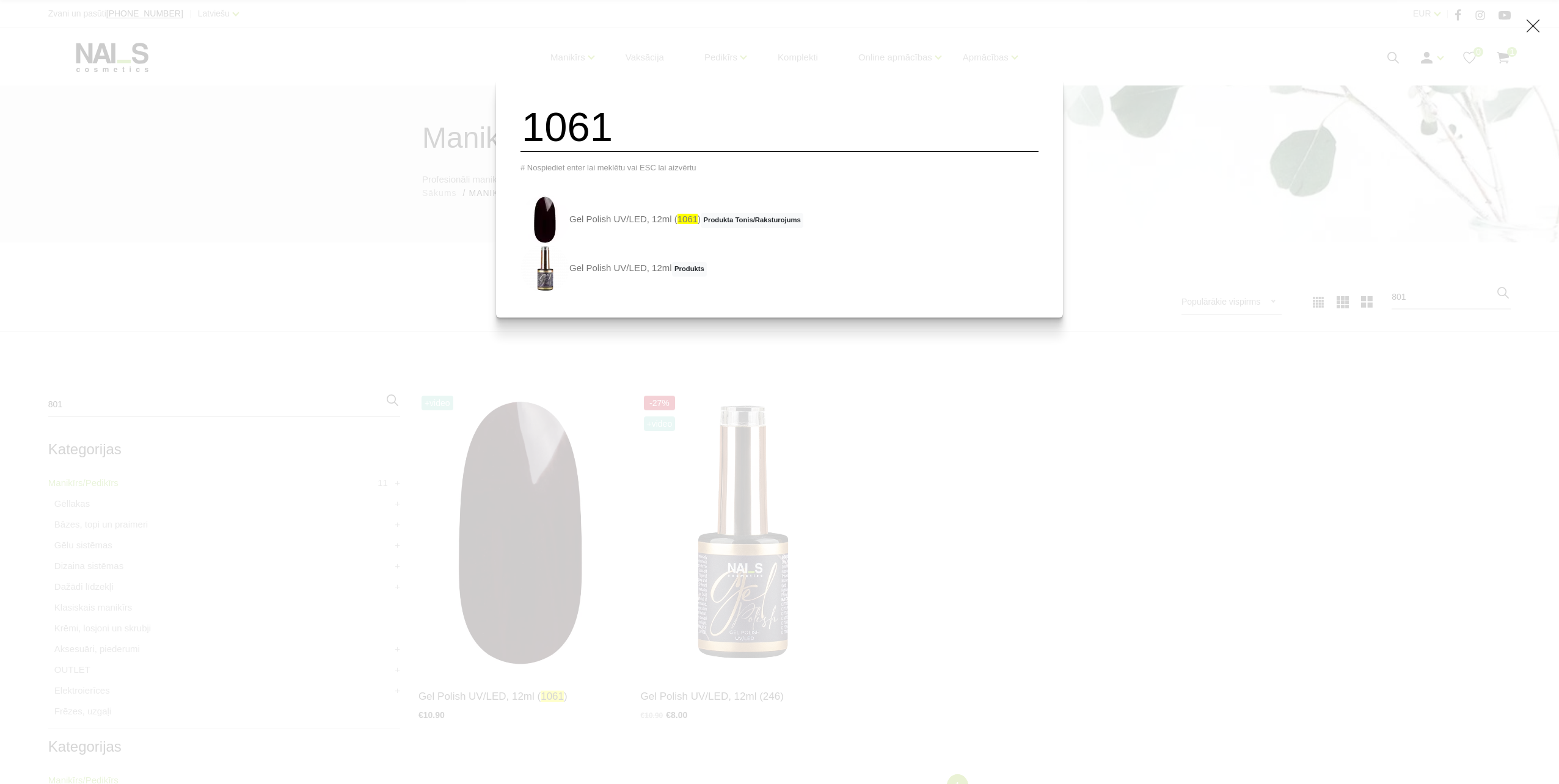
type input "1061"
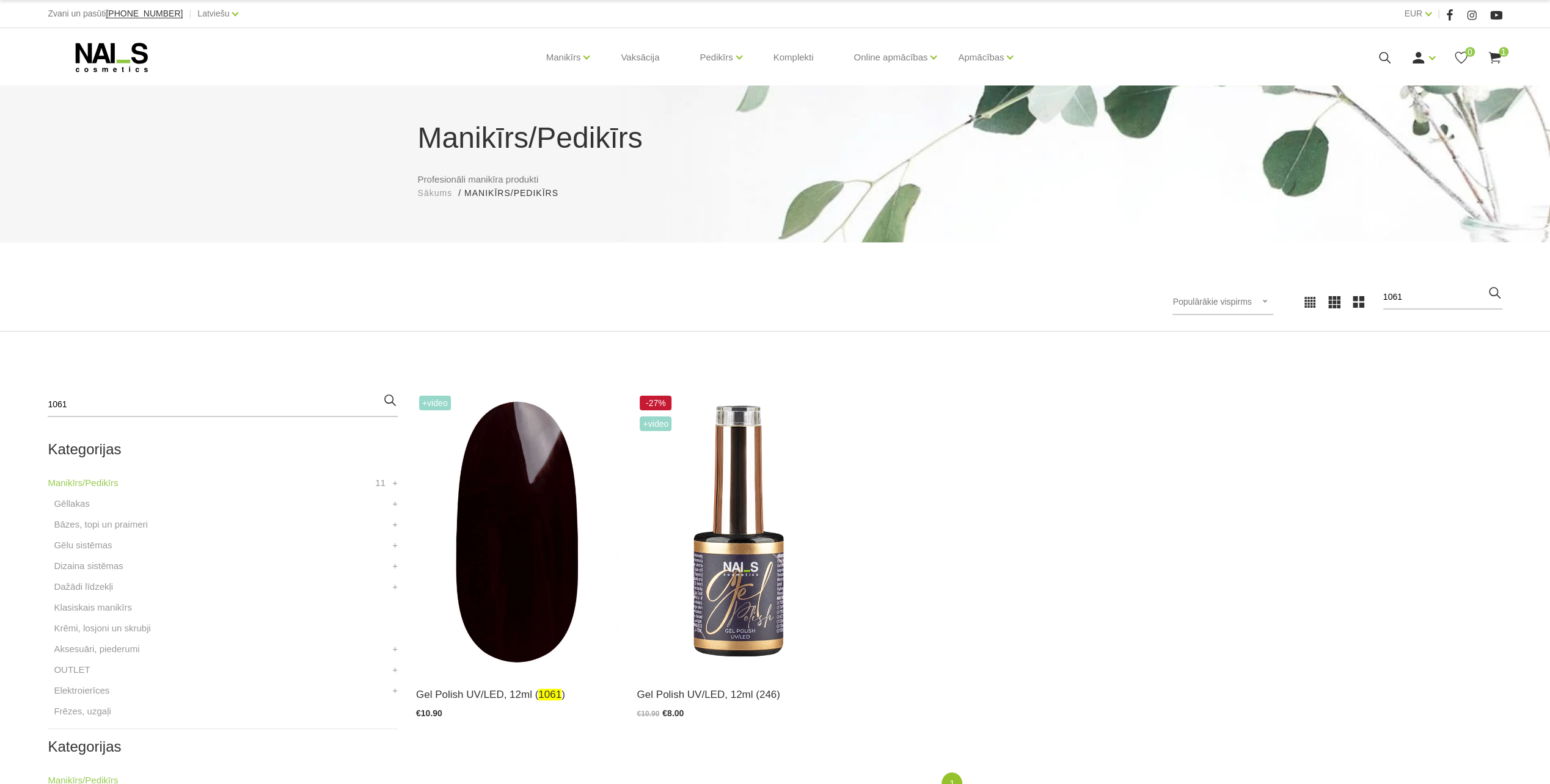
click at [137, 62] on use at bounding box center [112, 57] width 72 height 29
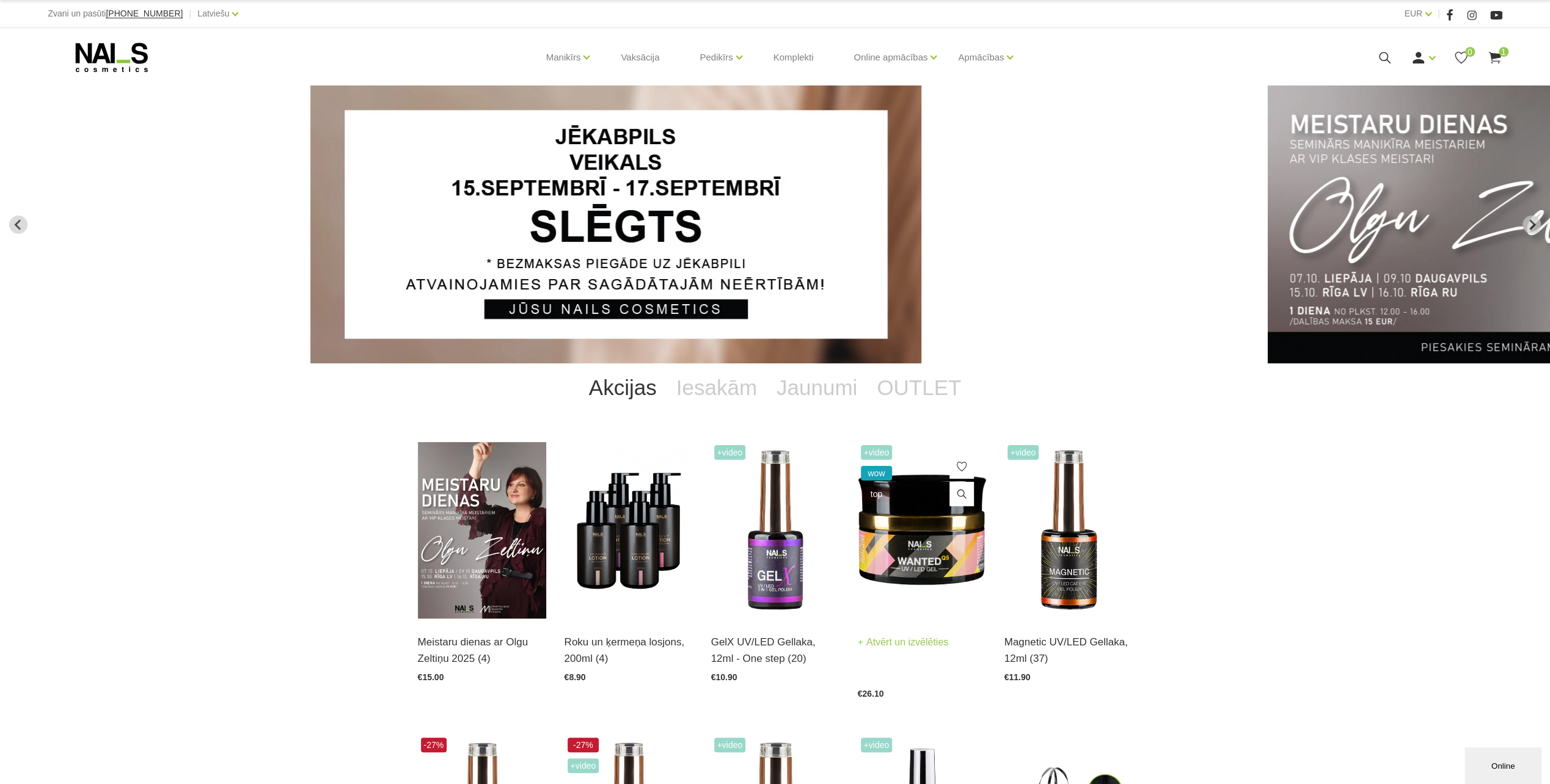
click at [916, 554] on img at bounding box center [922, 531] width 129 height 177
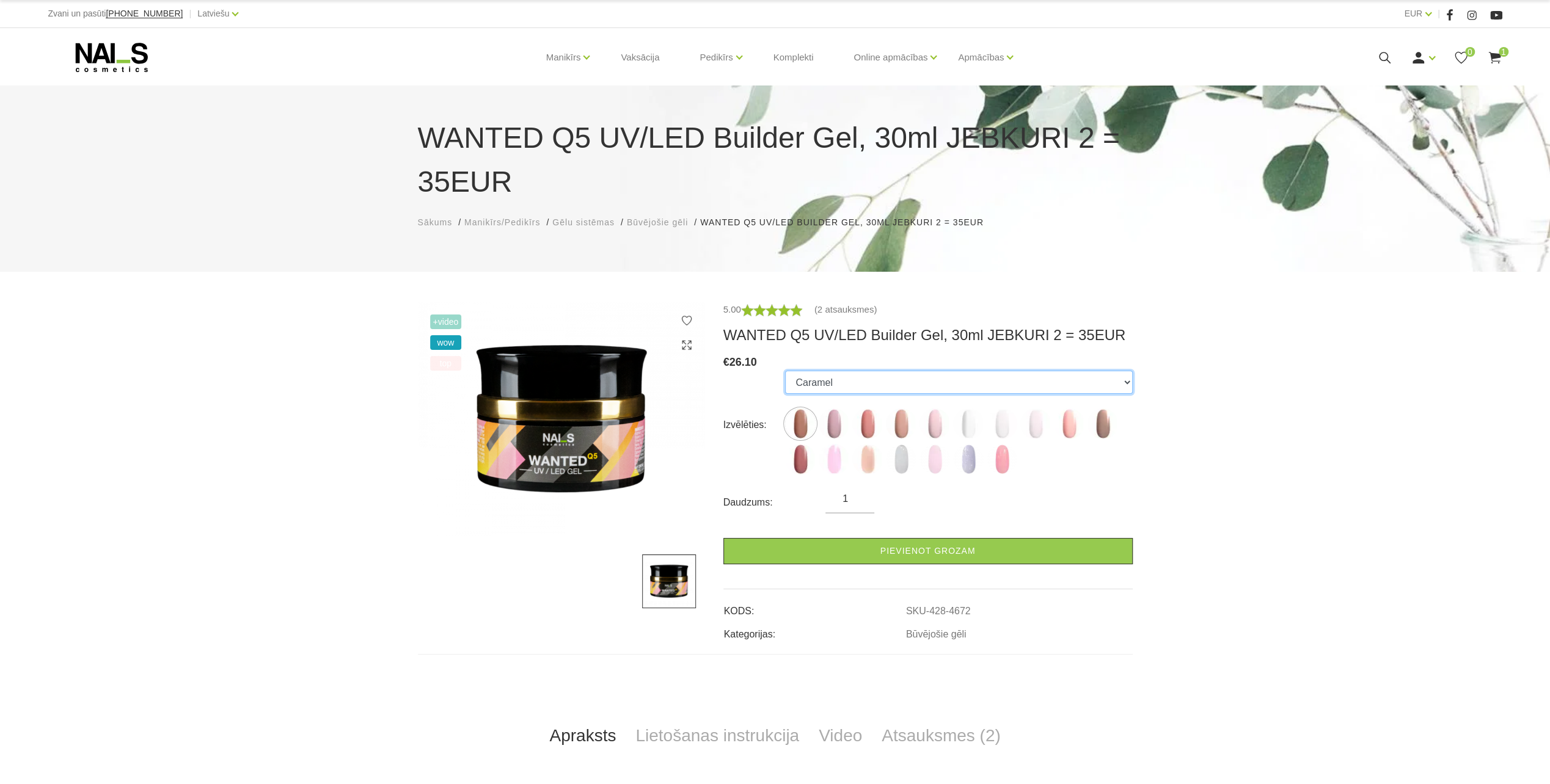
click at [1128, 383] on select "Caramel Nude Sparkle Mood Macchiato Dream Rose Premium Clear Pastel Porcelain B…" at bounding box center [958, 382] width 347 height 23
select select "4675"
click at [785, 371] on select "Caramel Nude Sparkle Mood Macchiato Dream Rose Premium Clear Pastel Porcelain B…" at bounding box center [958, 382] width 347 height 23
